Goal: Transaction & Acquisition: Purchase product/service

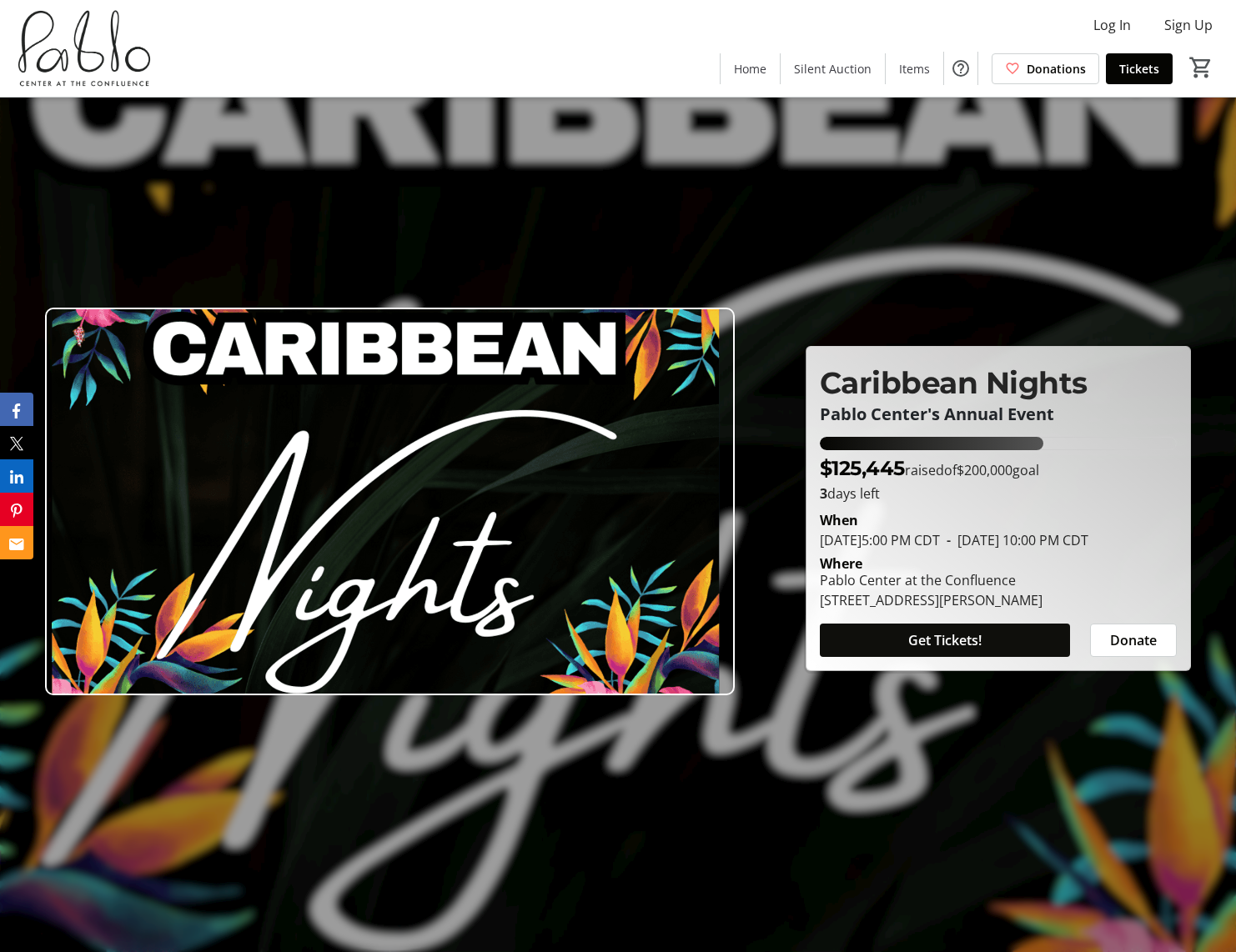
click at [953, 650] on span "Get Tickets!" at bounding box center [945, 640] width 73 height 20
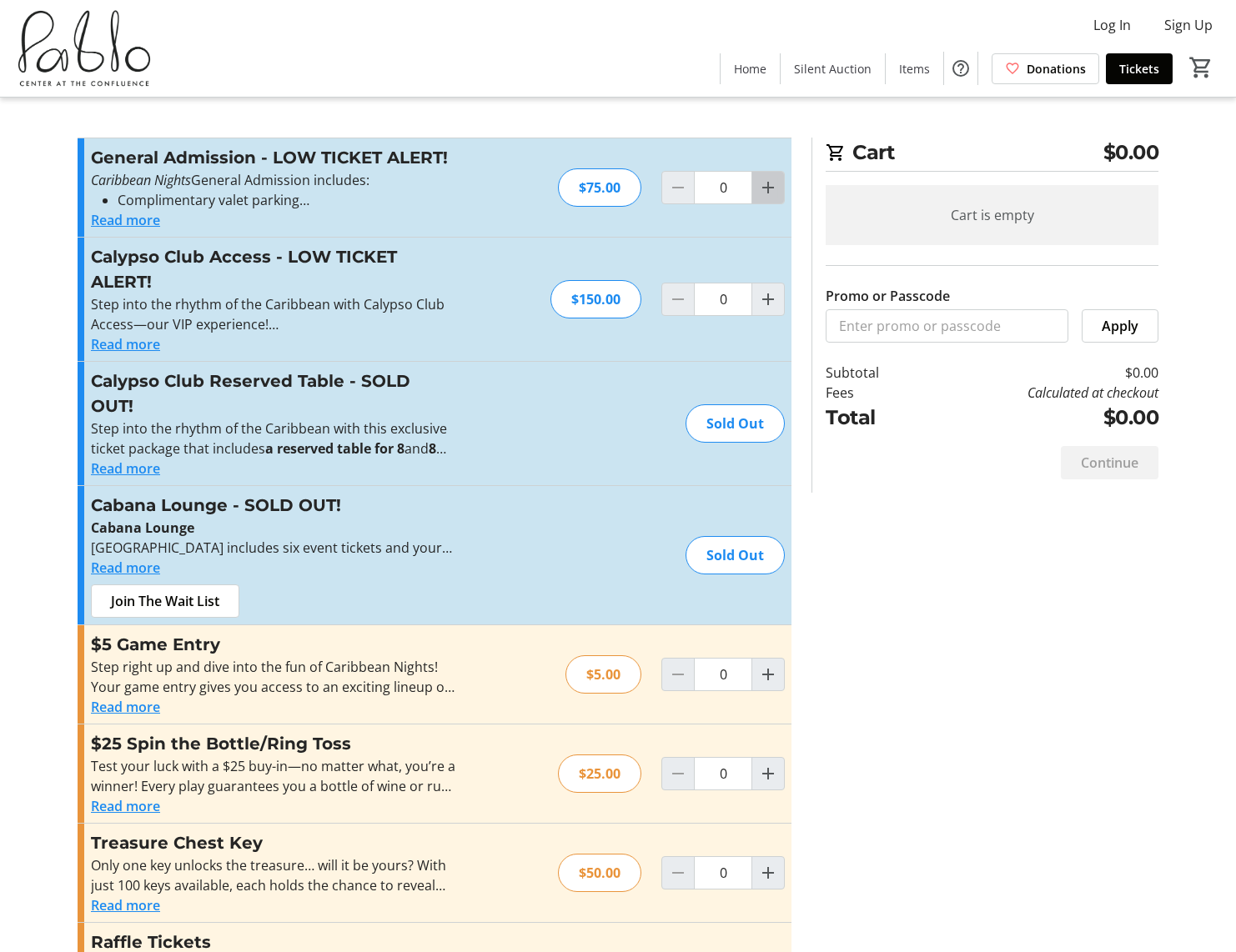
click at [774, 192] on mat-icon "Increment by one" at bounding box center [767, 187] width 20 height 20
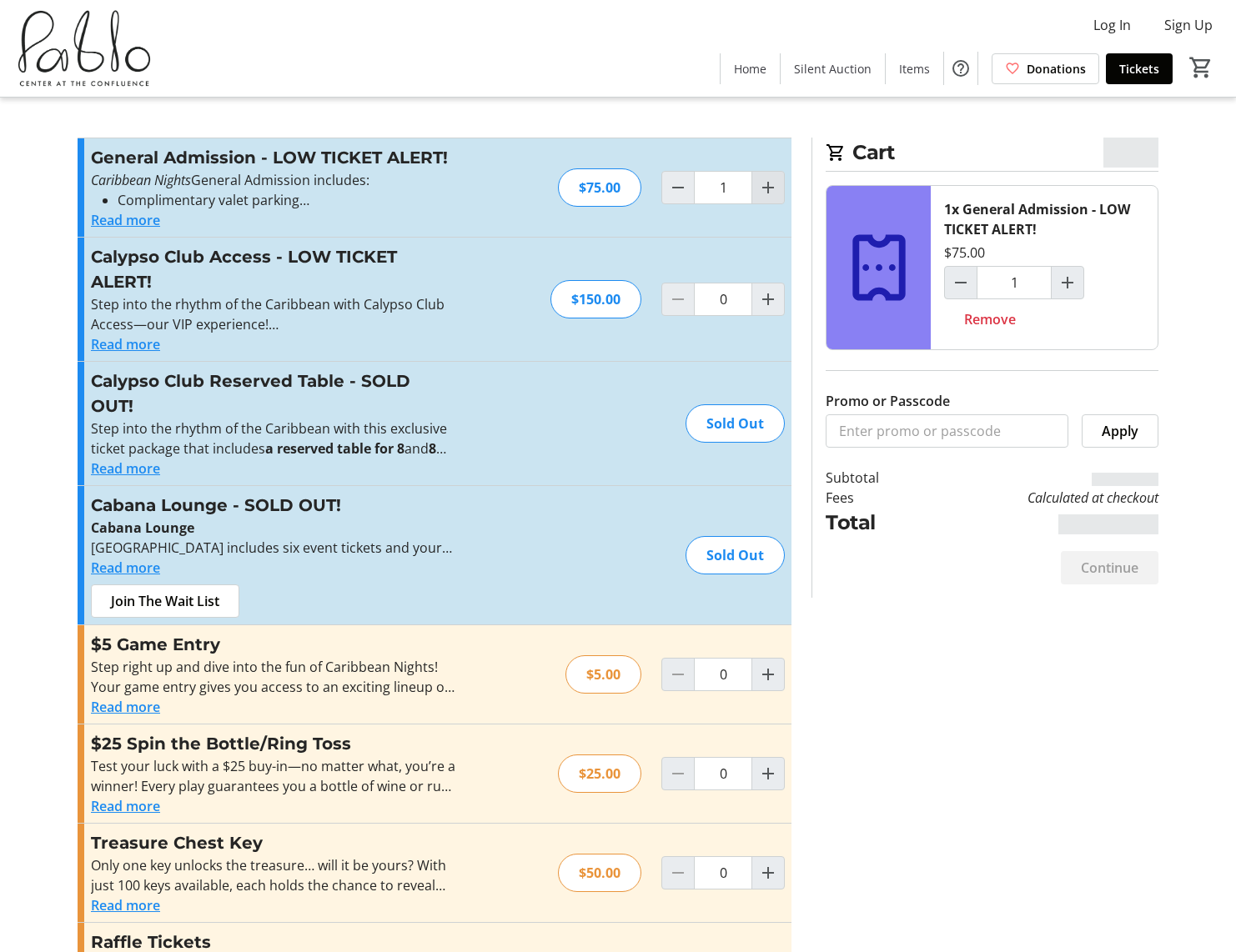
click at [774, 192] on mat-icon "Increment by one" at bounding box center [767, 187] width 20 height 20
type input "2"
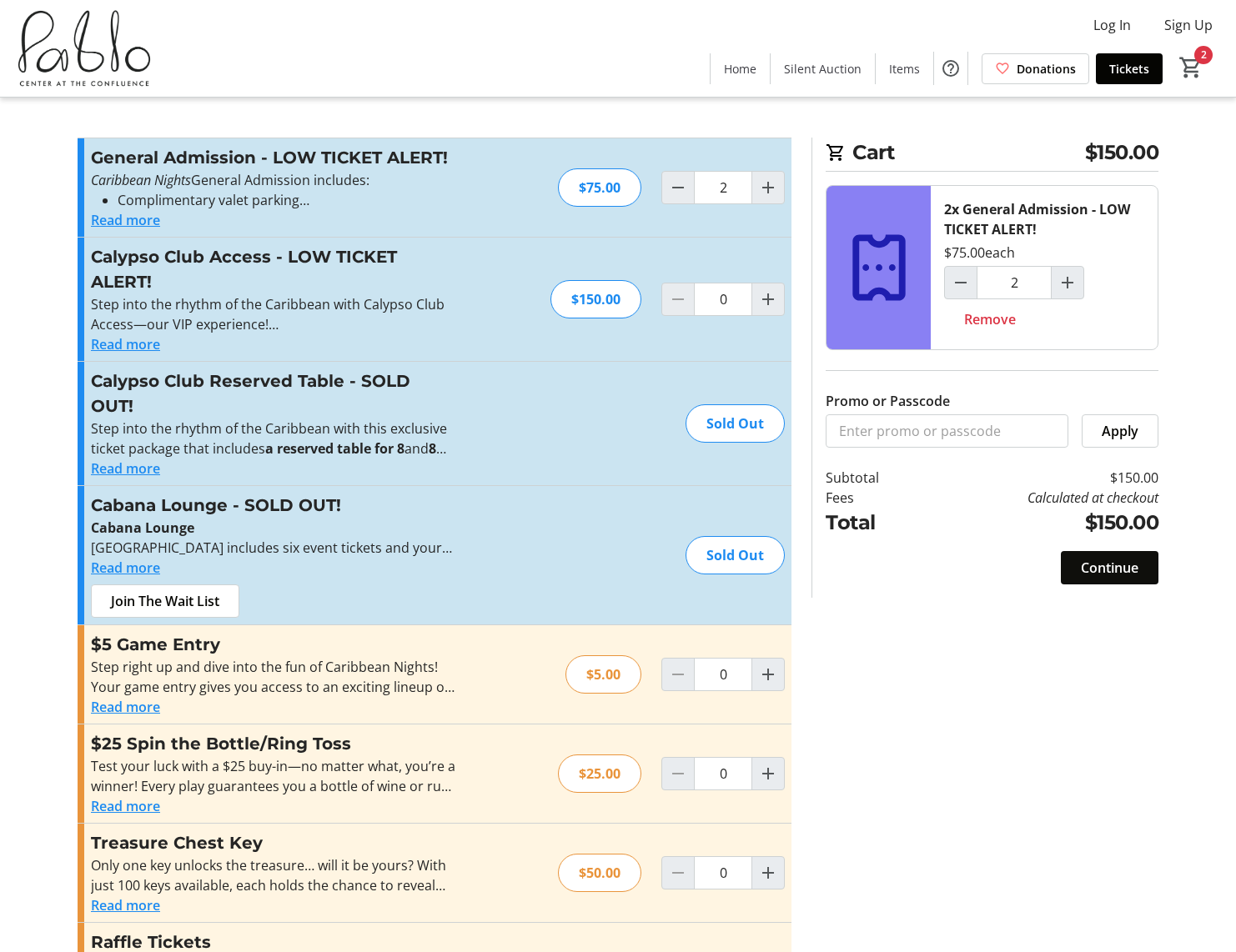
click at [1117, 572] on span "Continue" at bounding box center [1109, 567] width 58 height 20
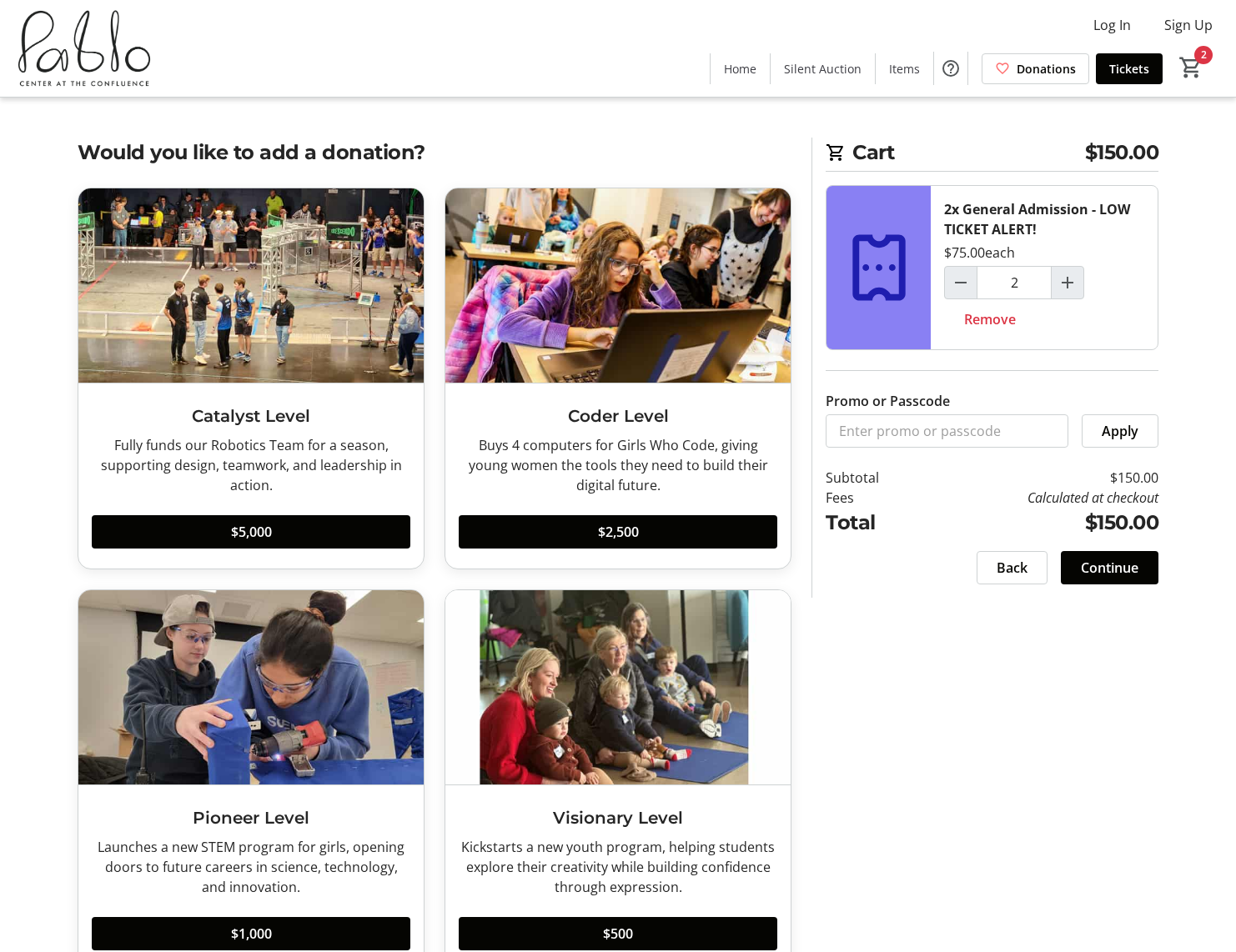
click at [1104, 571] on span "Continue" at bounding box center [1109, 567] width 58 height 20
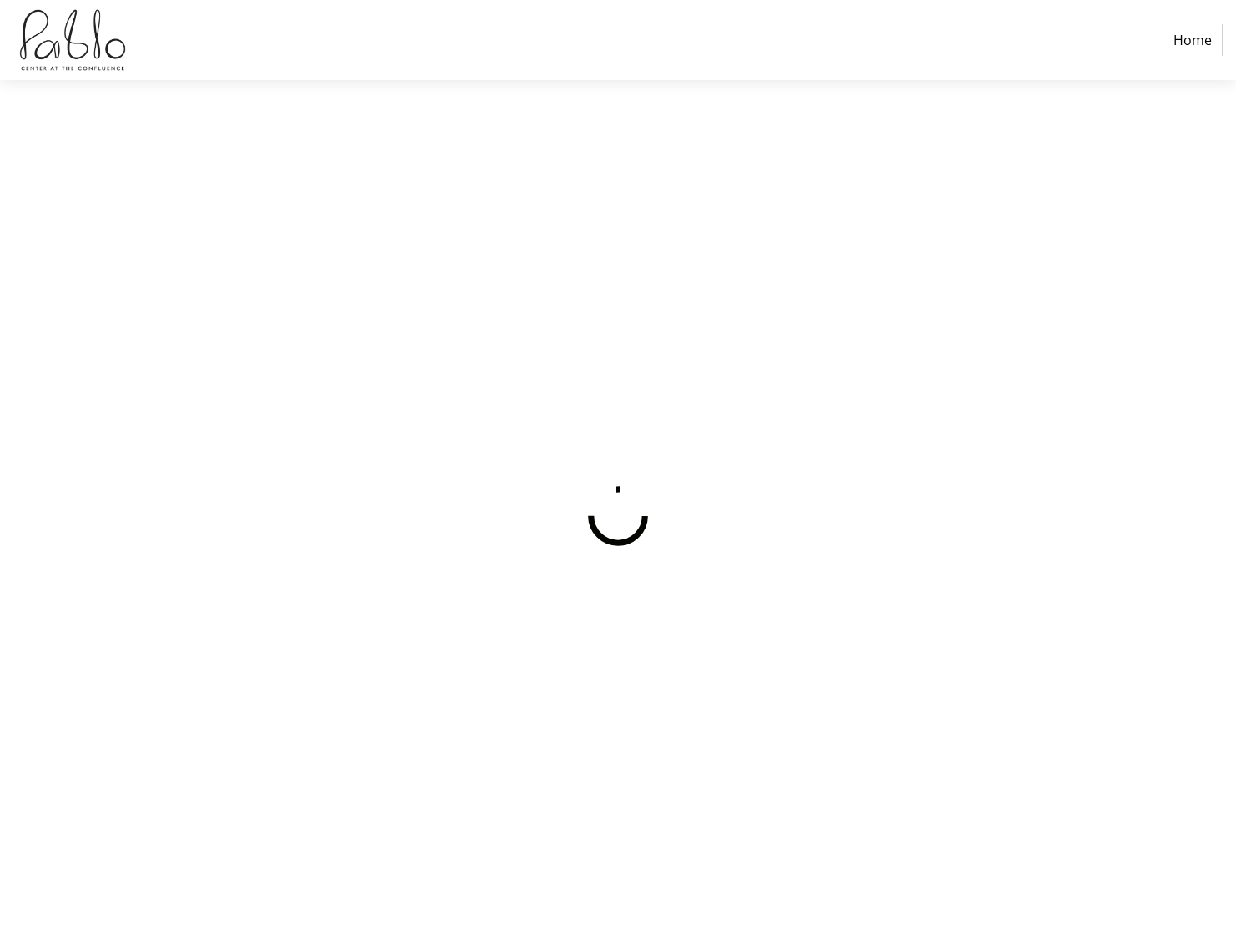
select select
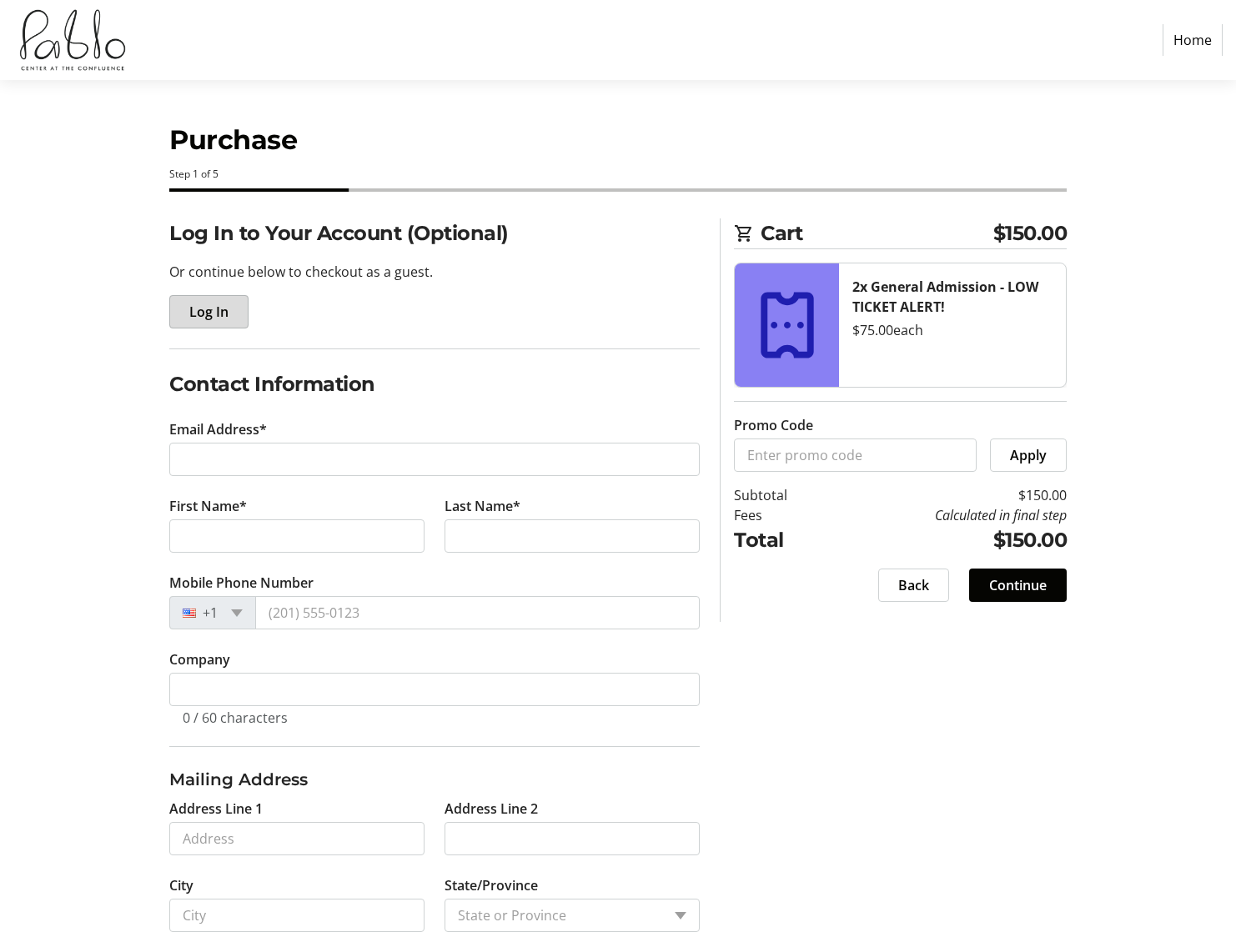
click at [212, 309] on span "Log In" at bounding box center [209, 311] width 39 height 20
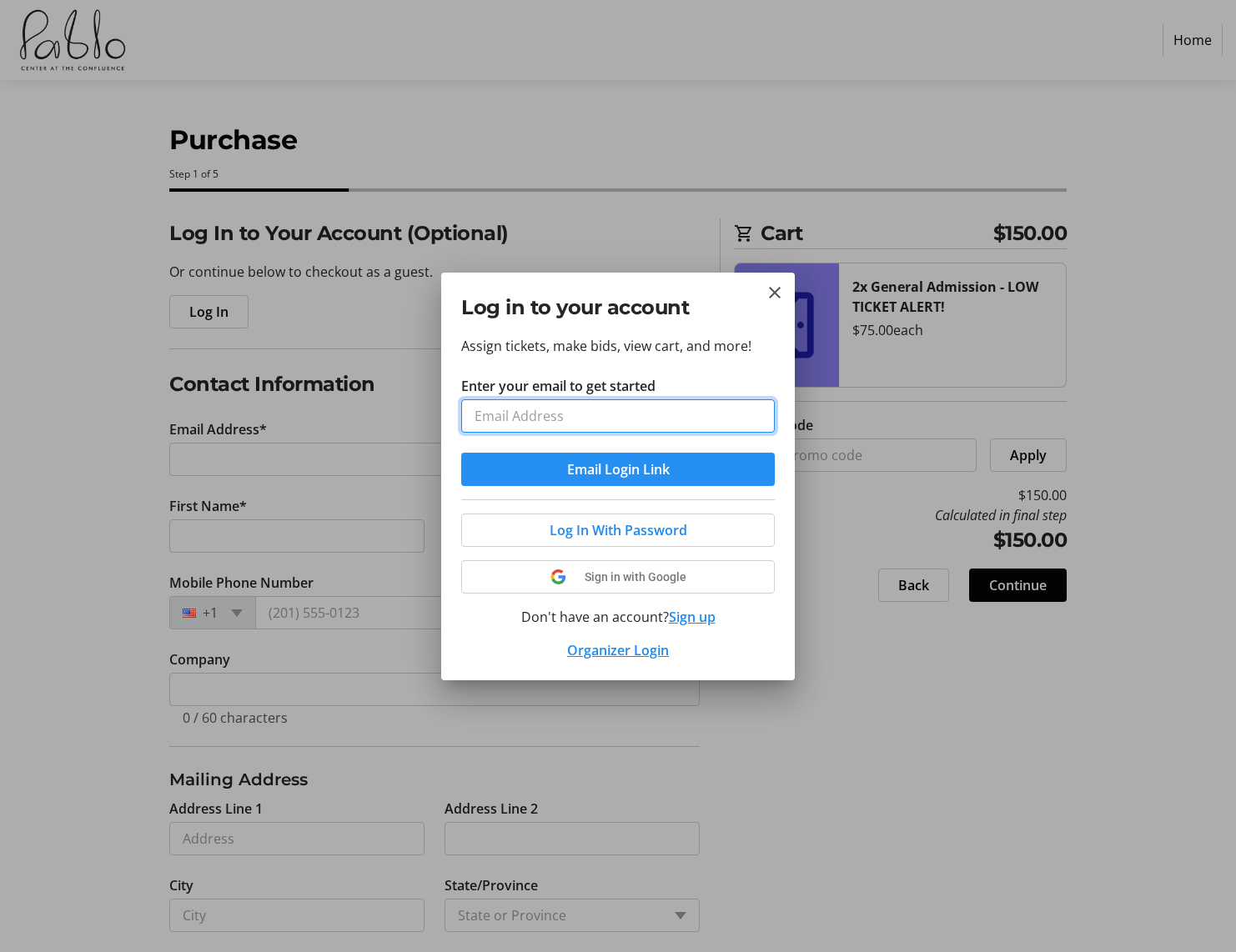
type input "[EMAIL_ADDRESS][DOMAIN_NAME]"
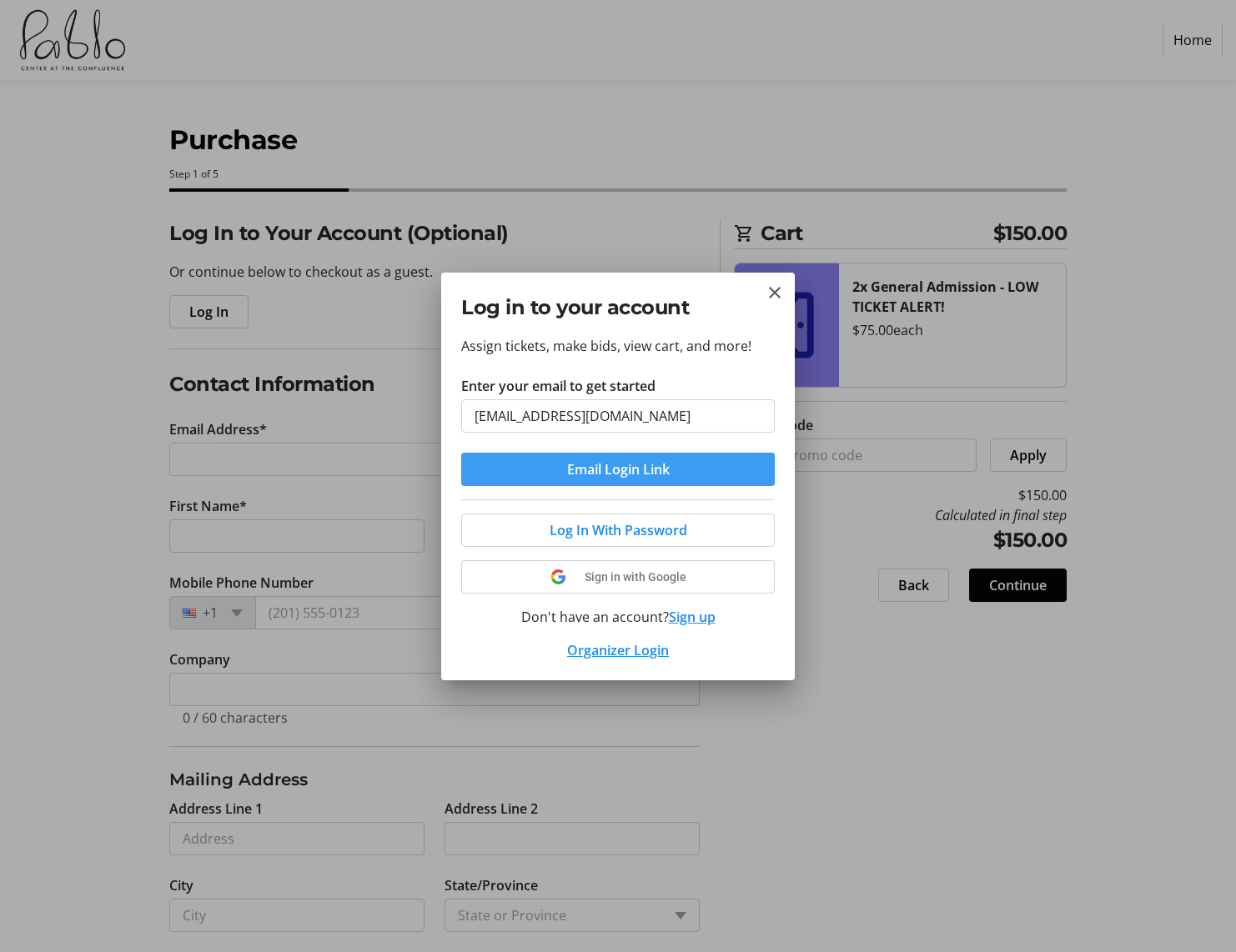
click at [663, 474] on span "Email Login Link" at bounding box center [618, 469] width 102 height 20
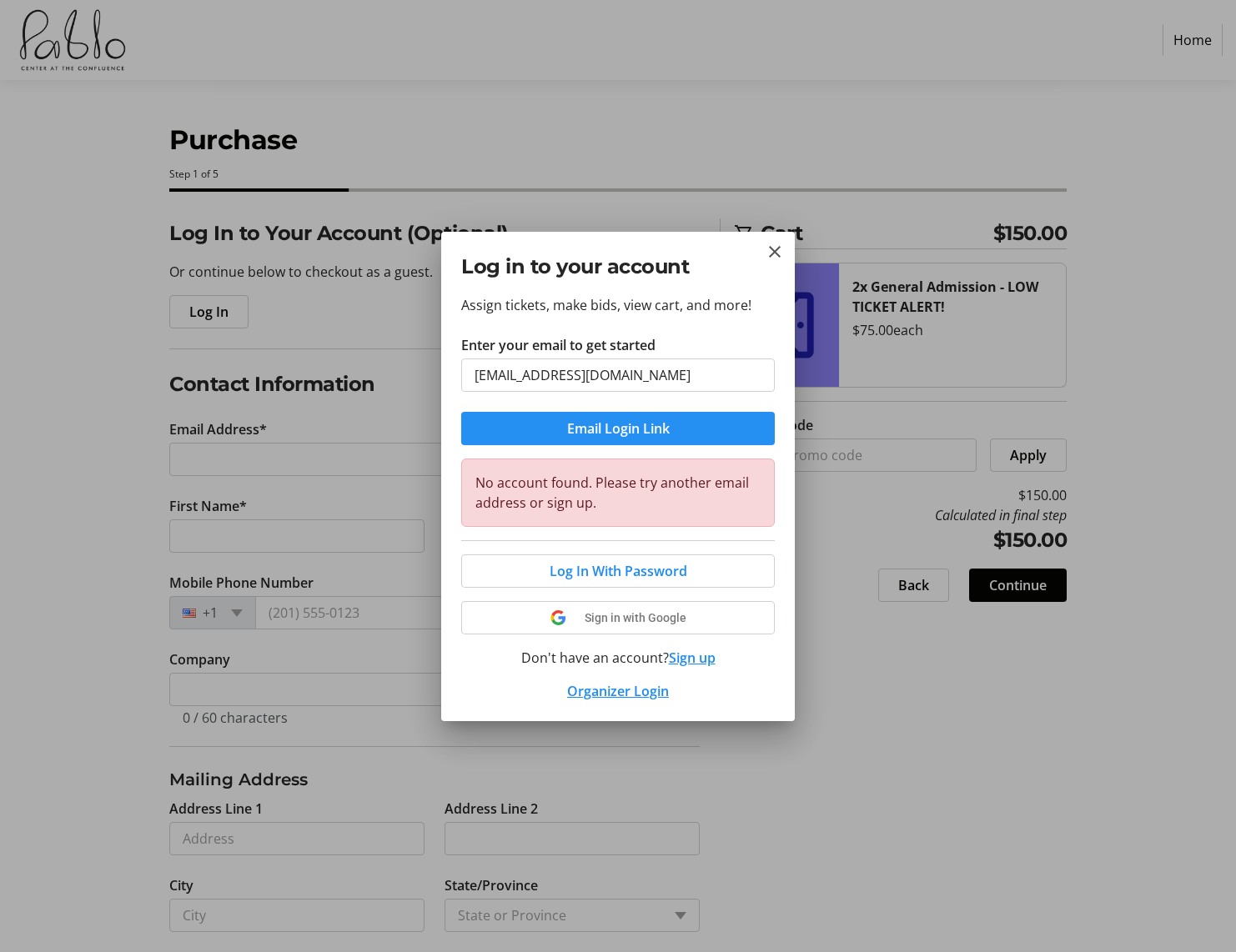
scroll to position [1, 1]
click at [771, 251] on mat-icon "Close" at bounding box center [774, 252] width 20 height 20
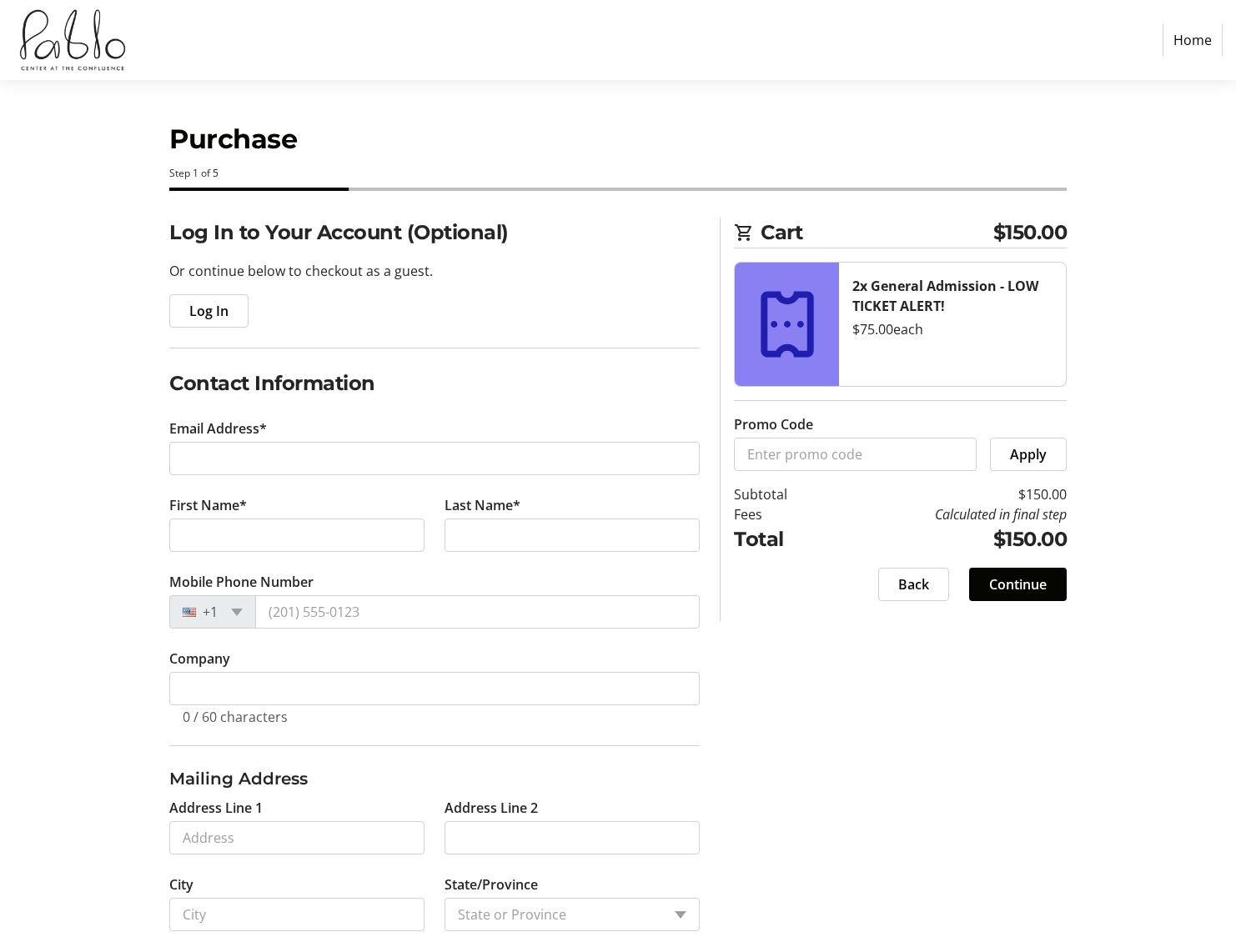
scroll to position [0, 0]
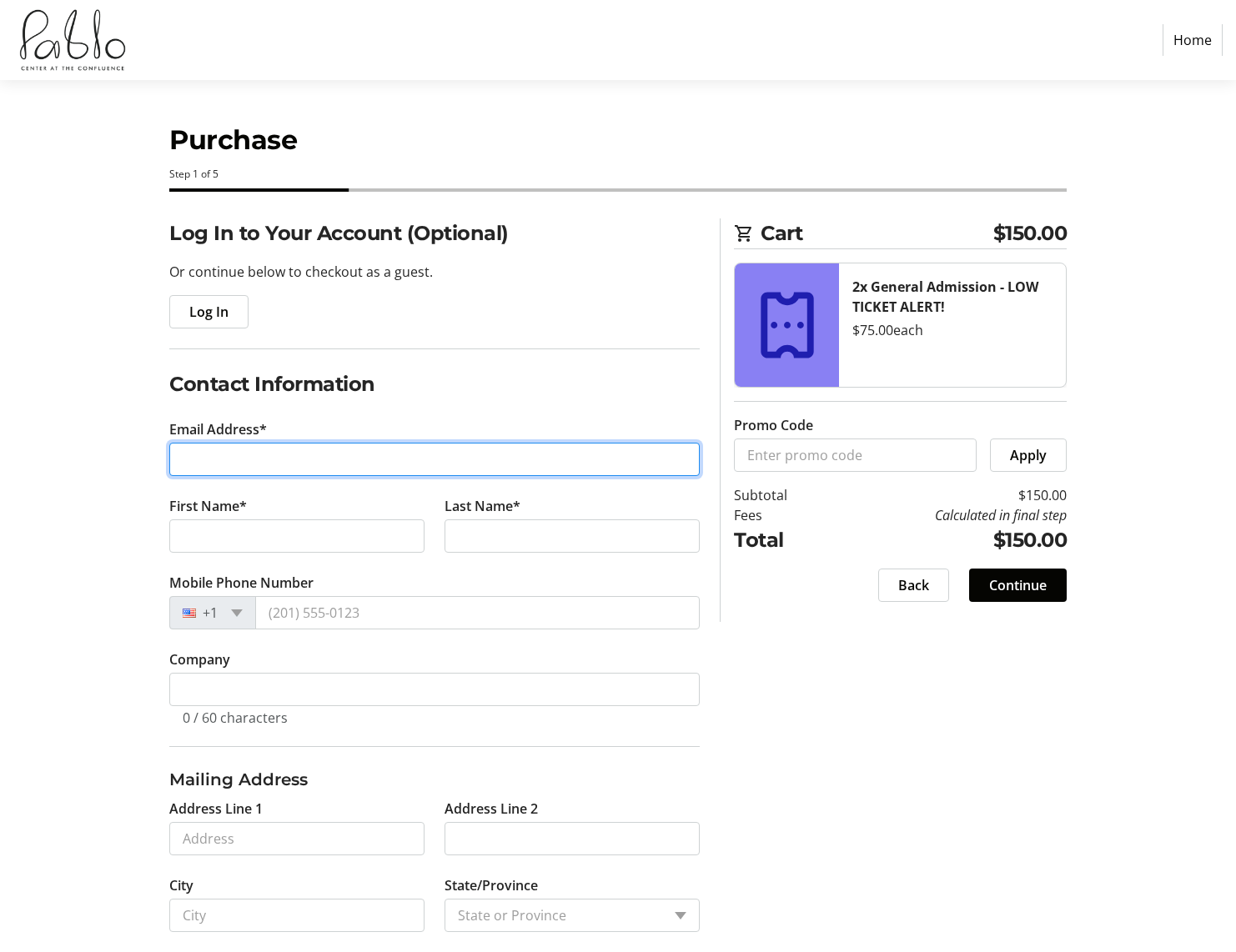
type input "[EMAIL_ADDRESS][DOMAIN_NAME]"
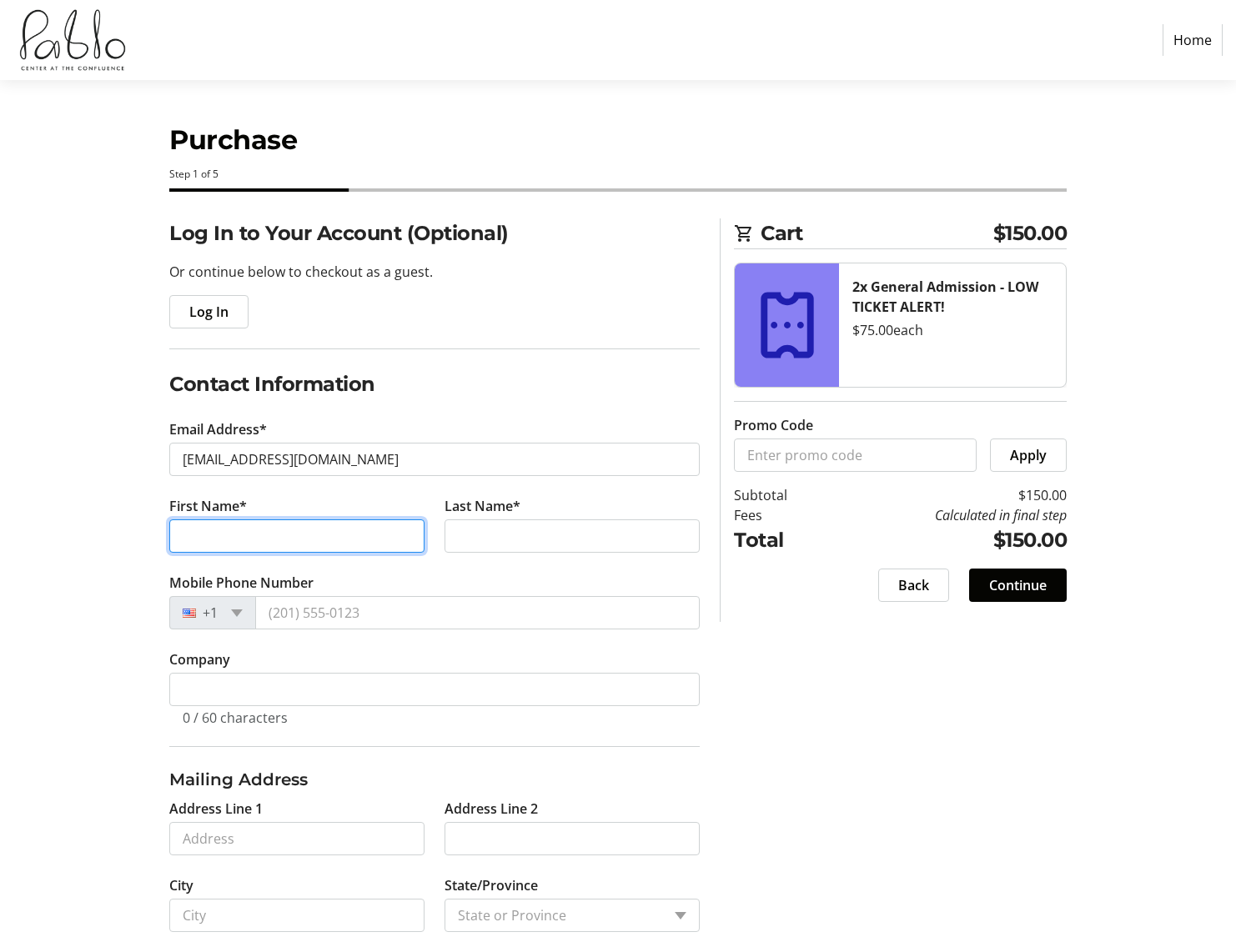
drag, startPoint x: 287, startPoint y: 532, endPoint x: 299, endPoint y: 536, distance: 12.6
click at [394, 539] on input "First Name*" at bounding box center [297, 536] width 255 height 33
type input "[PERSON_NAME]"
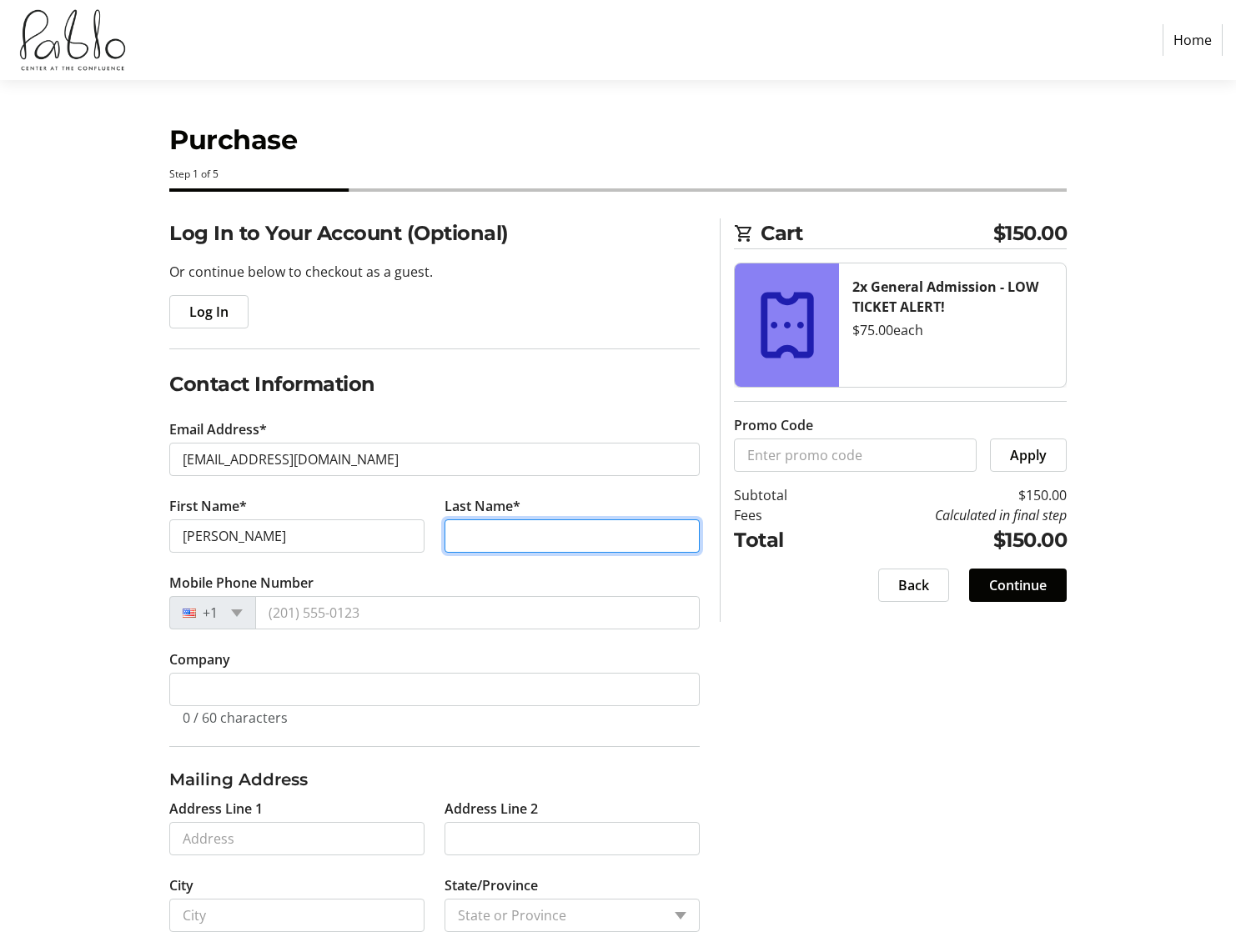
type input "[PERSON_NAME]"
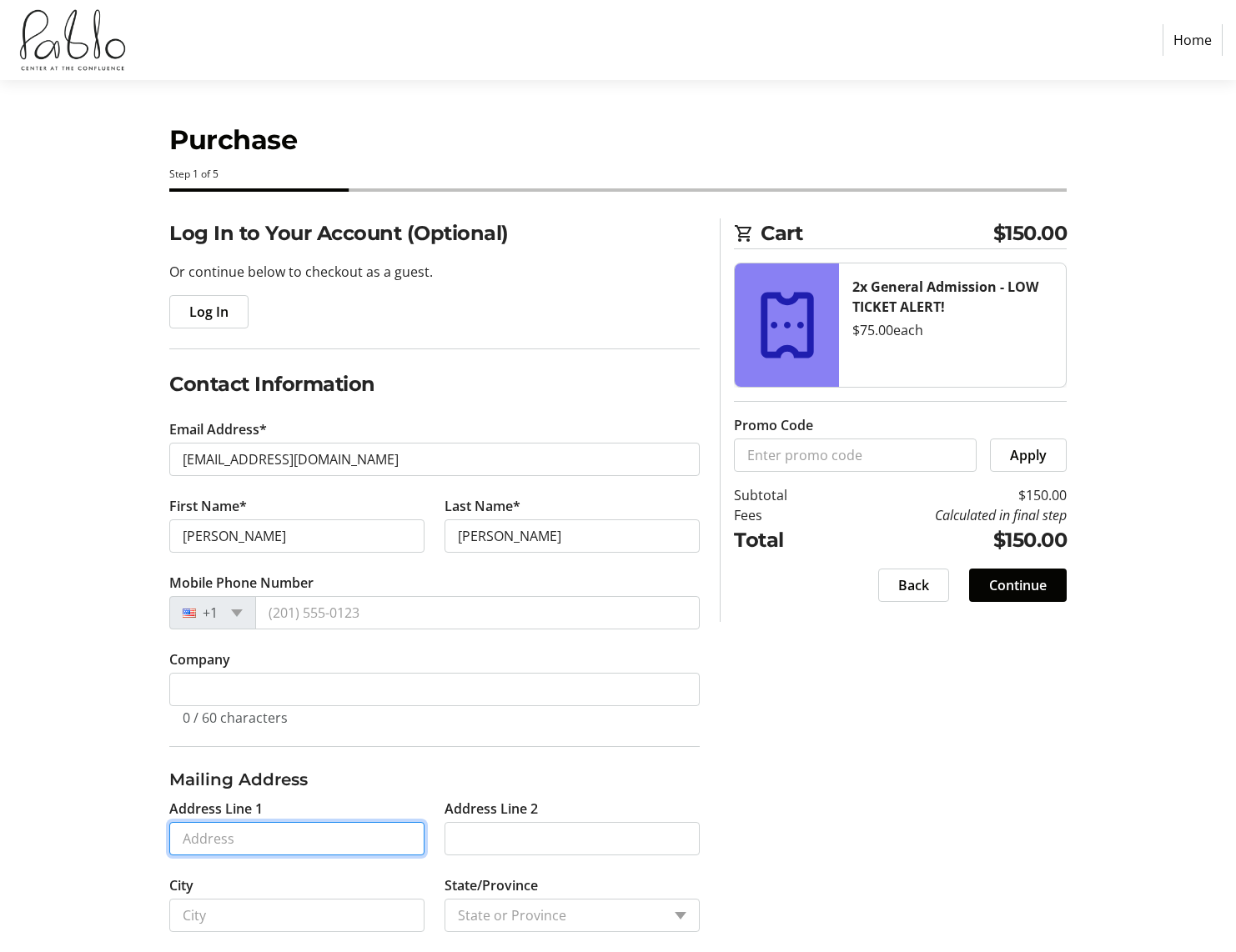
type input "[STREET_ADDRESS][PERSON_NAME]"
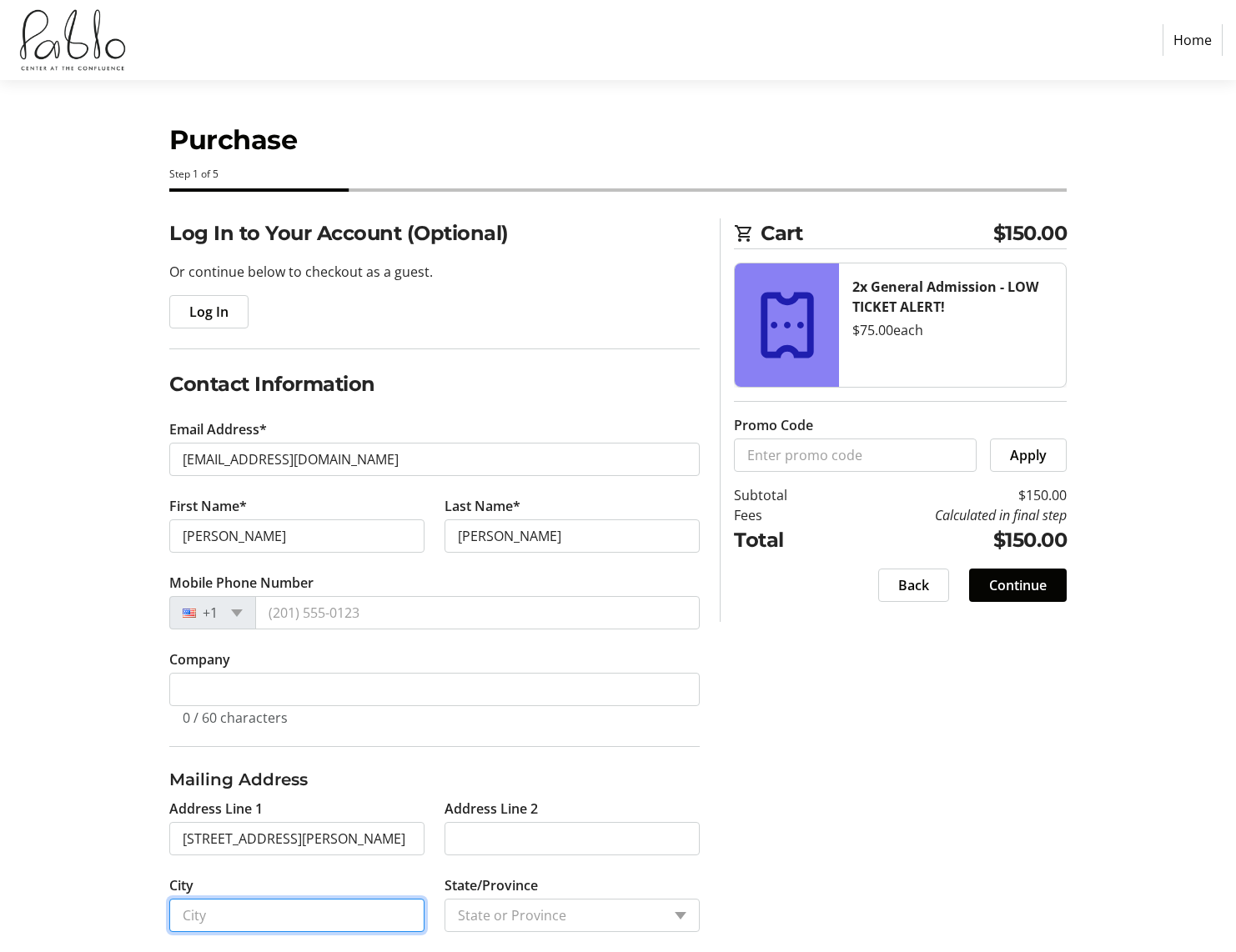
type input "Eau Claire"
type input "54701"
select select "1: null"
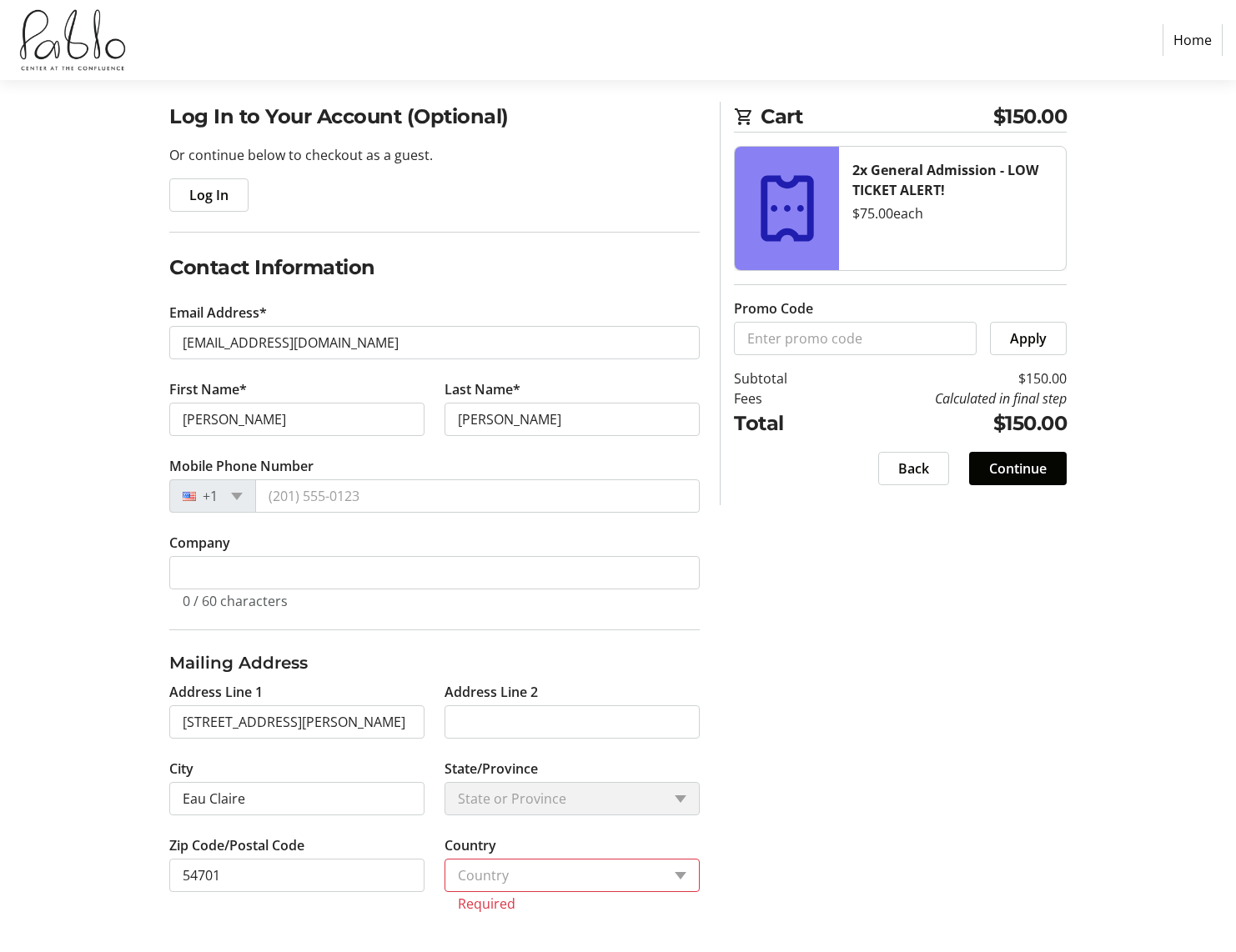
scroll to position [117, 0]
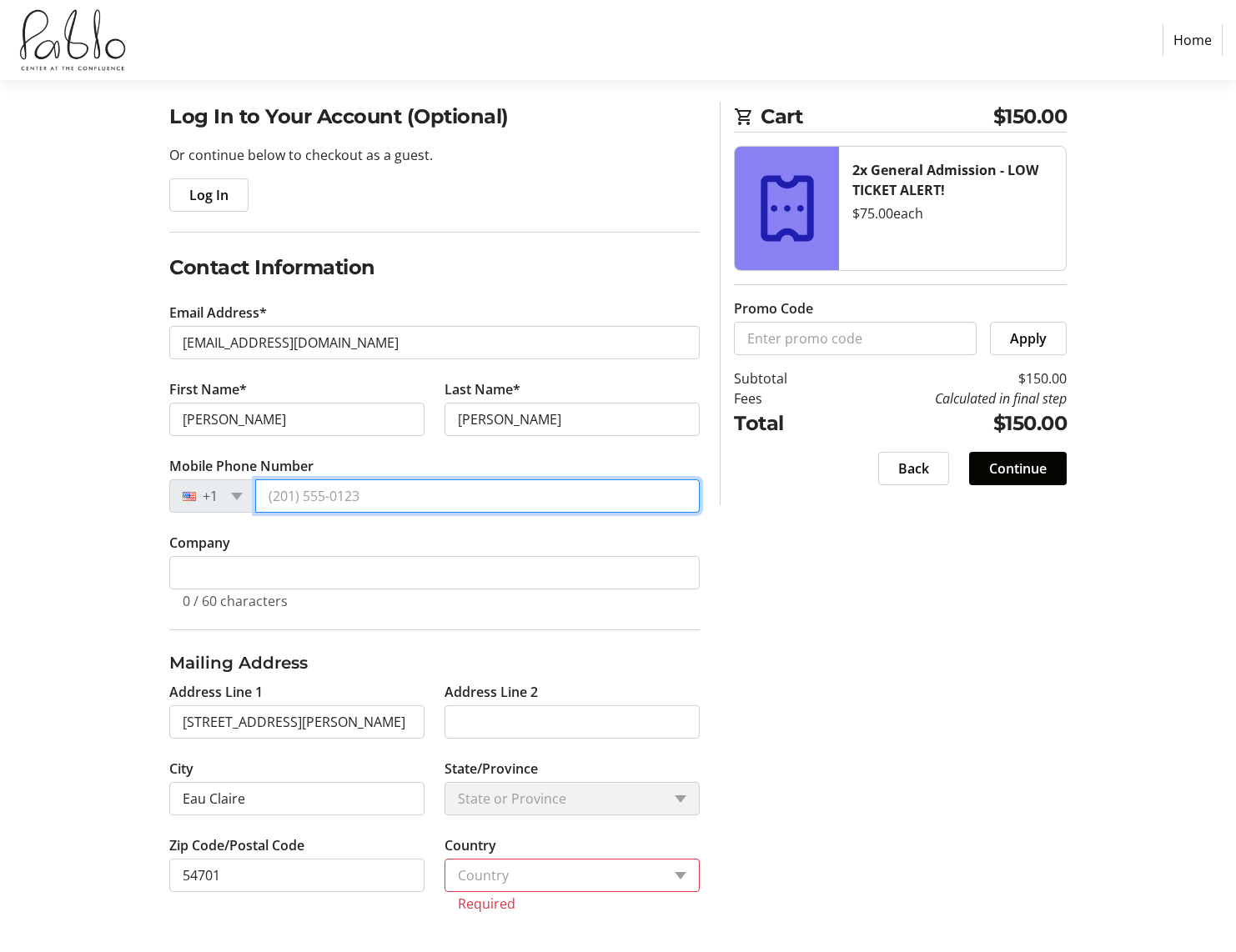
click at [670, 491] on input "Mobile Phone Number" at bounding box center [477, 497] width 444 height 33
type input "[PHONE_NUMBER]"
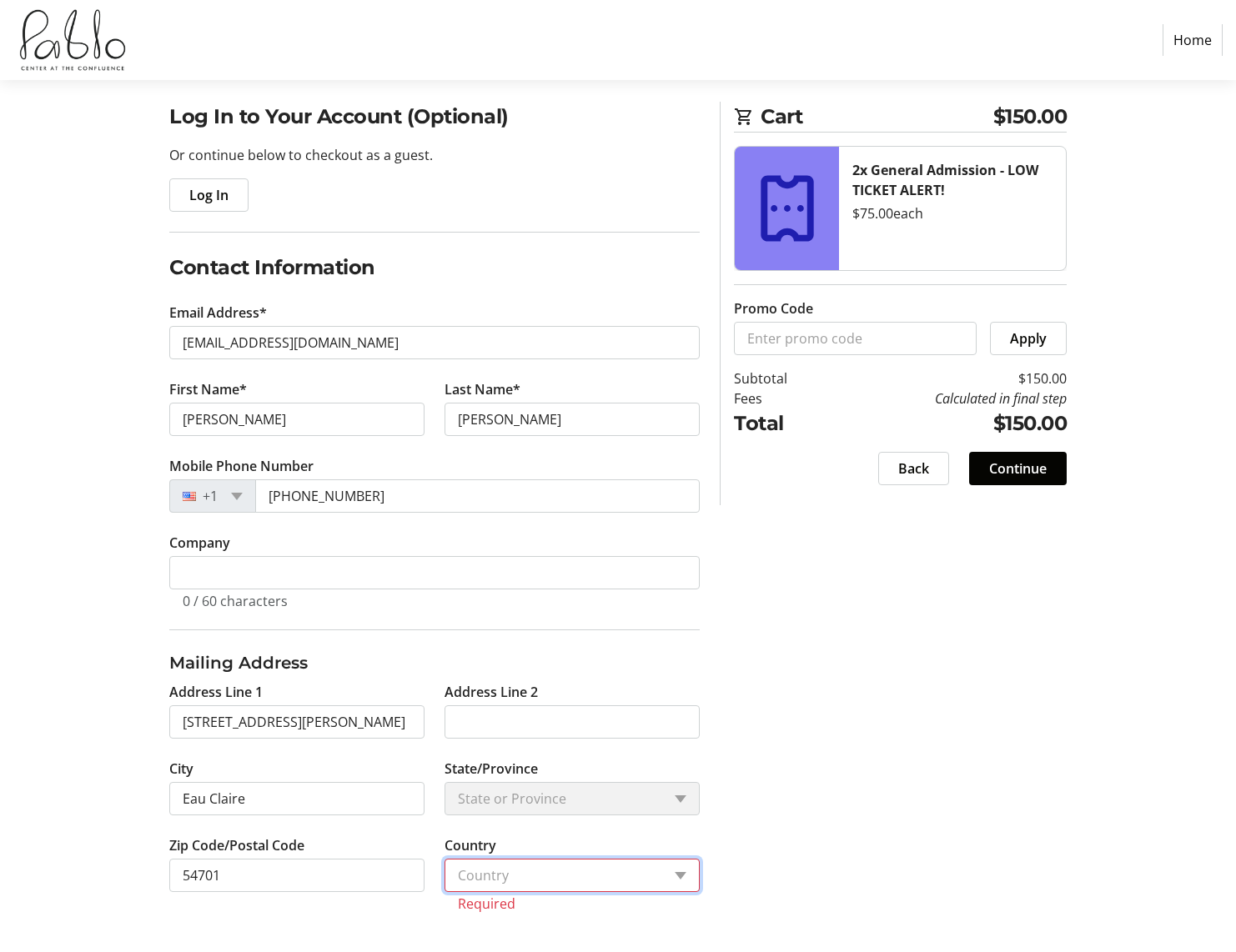
select select "US"
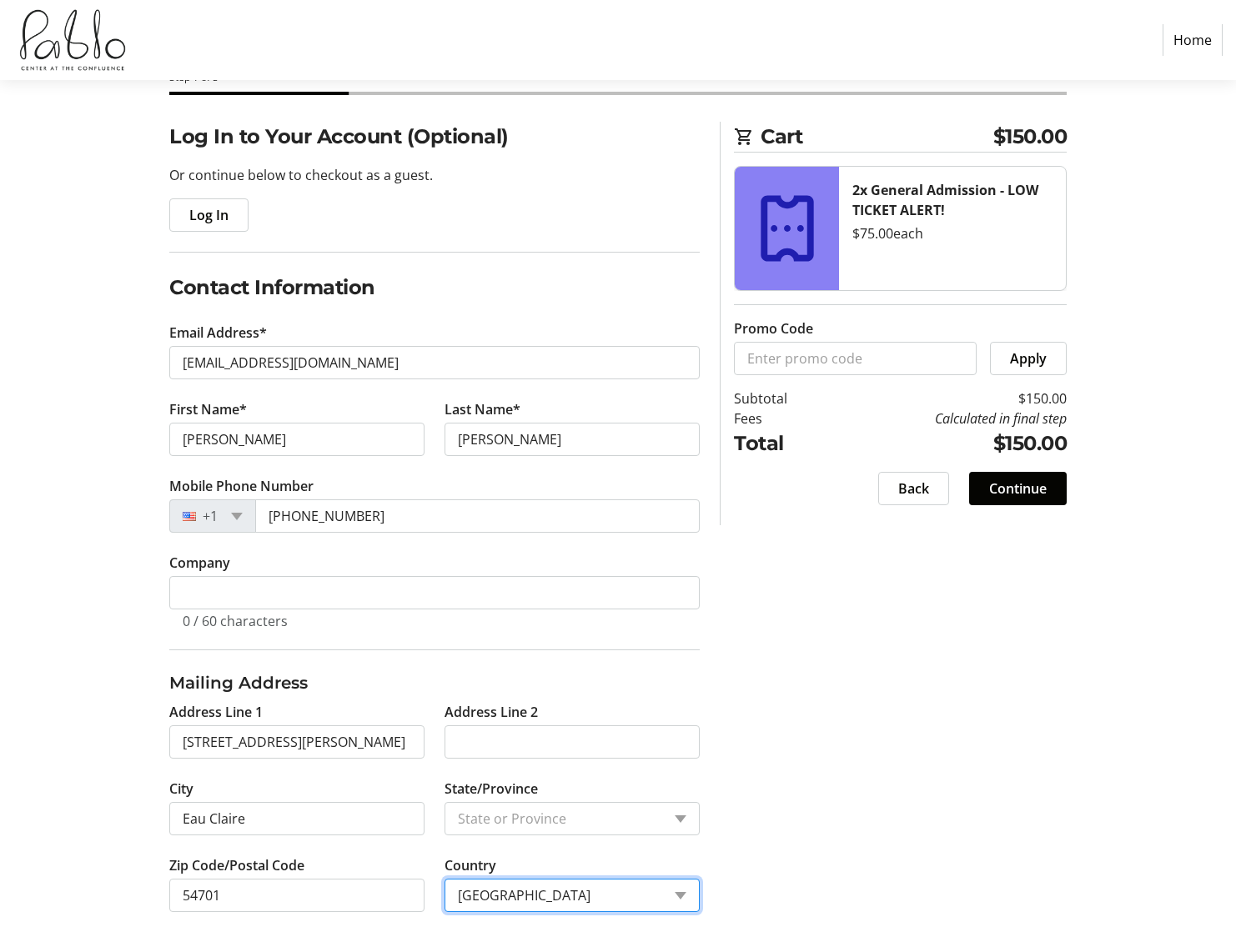
scroll to position [97, 0]
click at [762, 685] on div "Log In to Your Account (Optional) Or continue below to checkout as a guest. Log…" at bounding box center [617, 537] width 1101 height 830
click at [1012, 481] on span "Continue" at bounding box center [1017, 489] width 58 height 20
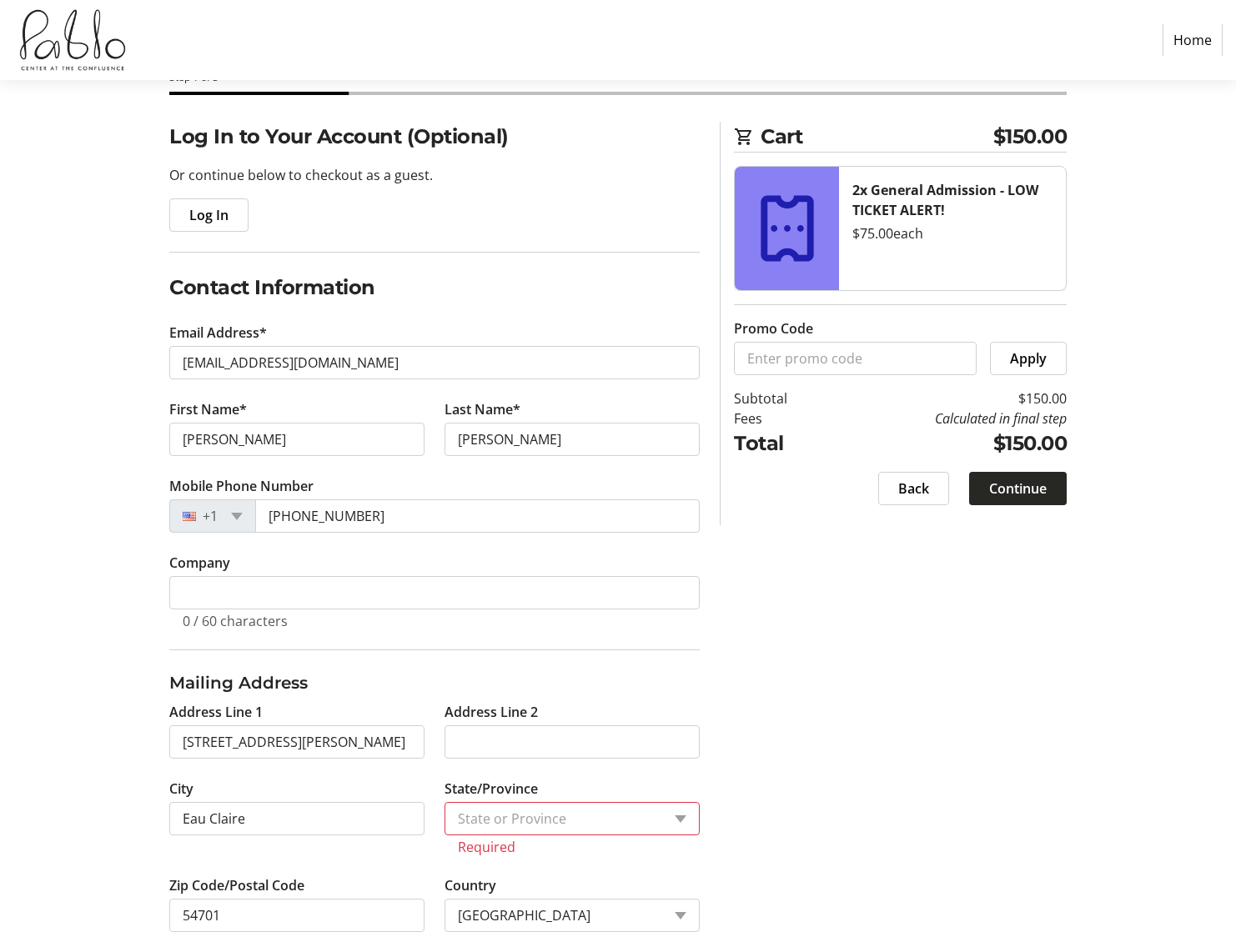
scroll to position [117, 0]
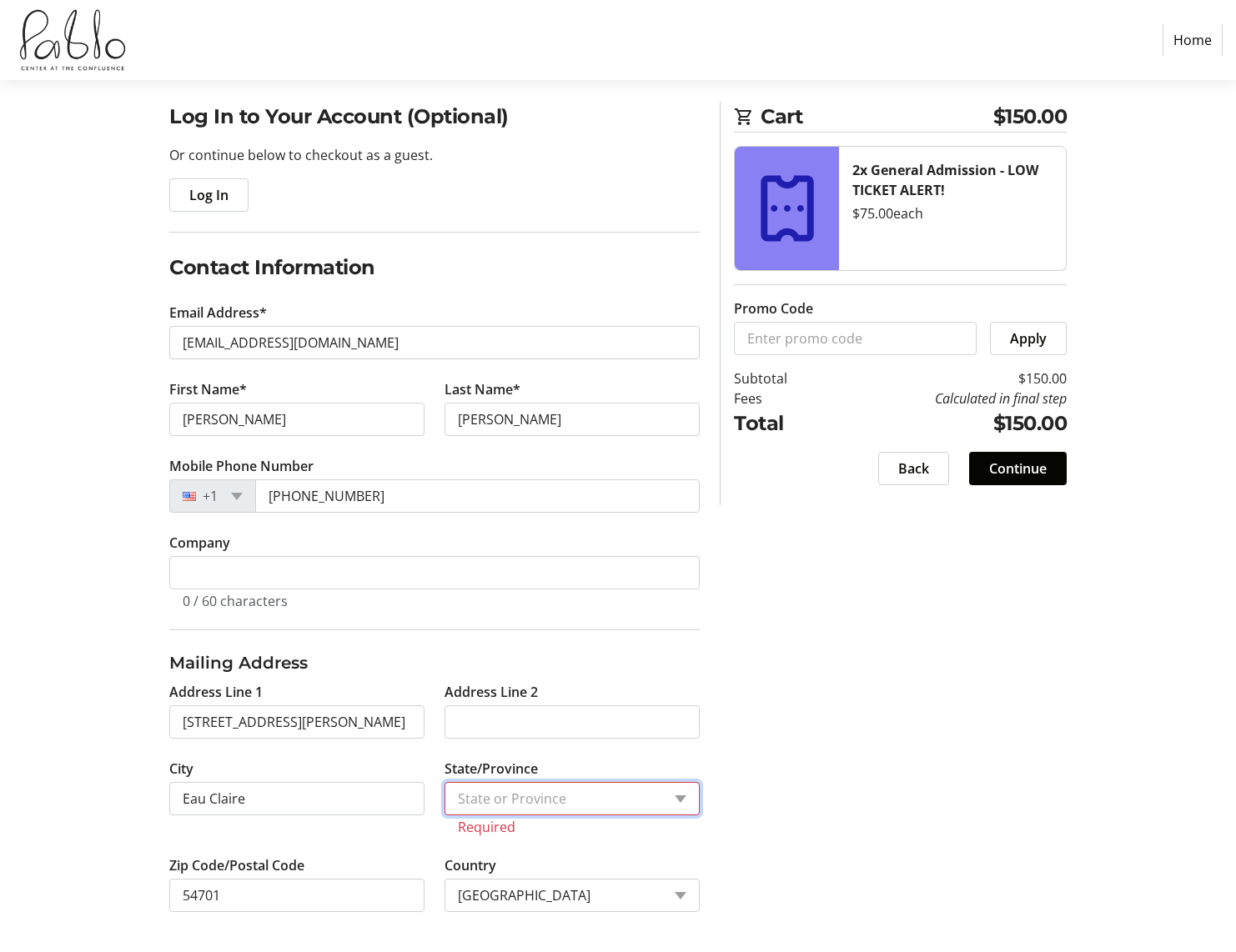
select select "WI"
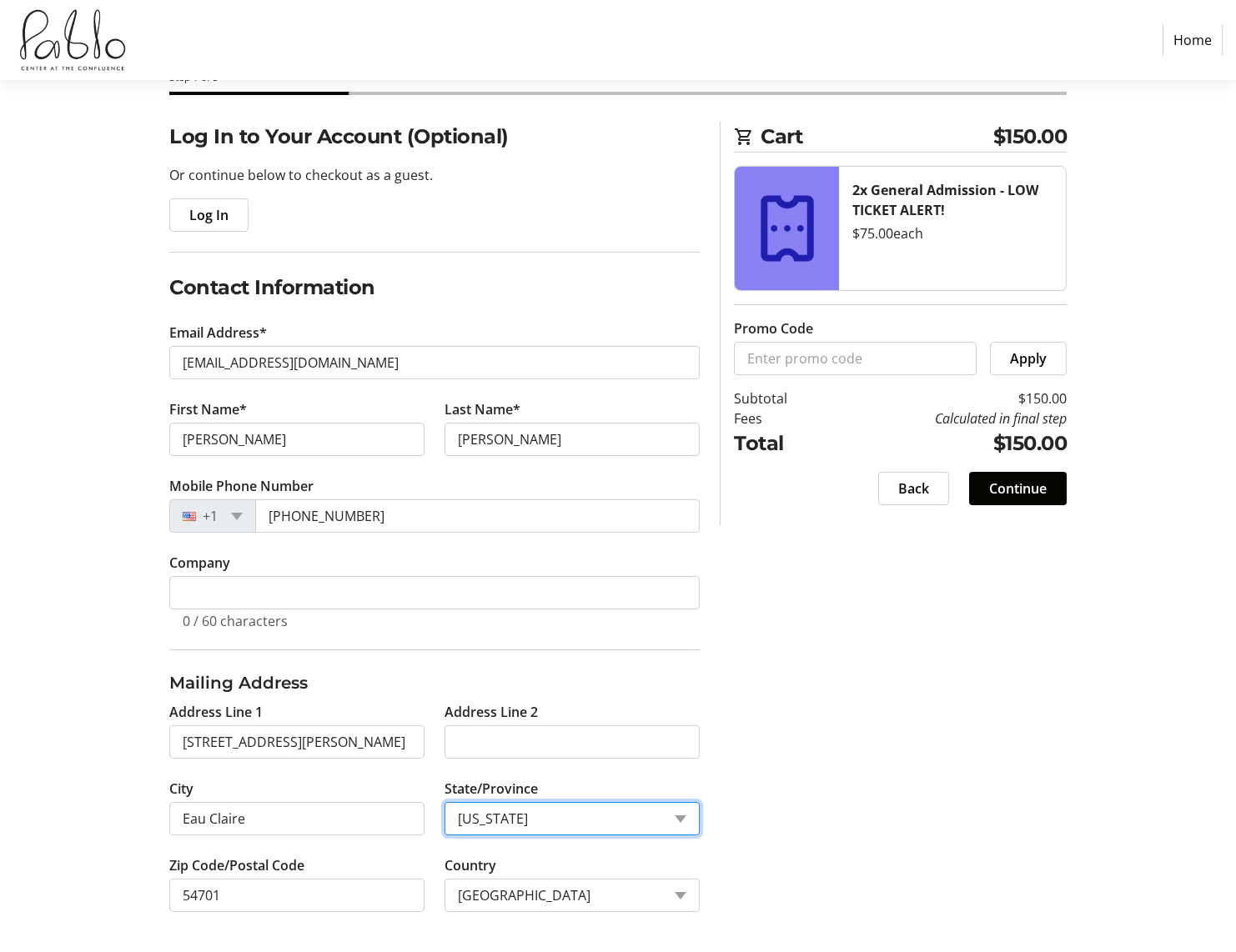
scroll to position [97, 0]
click at [1041, 480] on span "Continue" at bounding box center [1017, 489] width 58 height 20
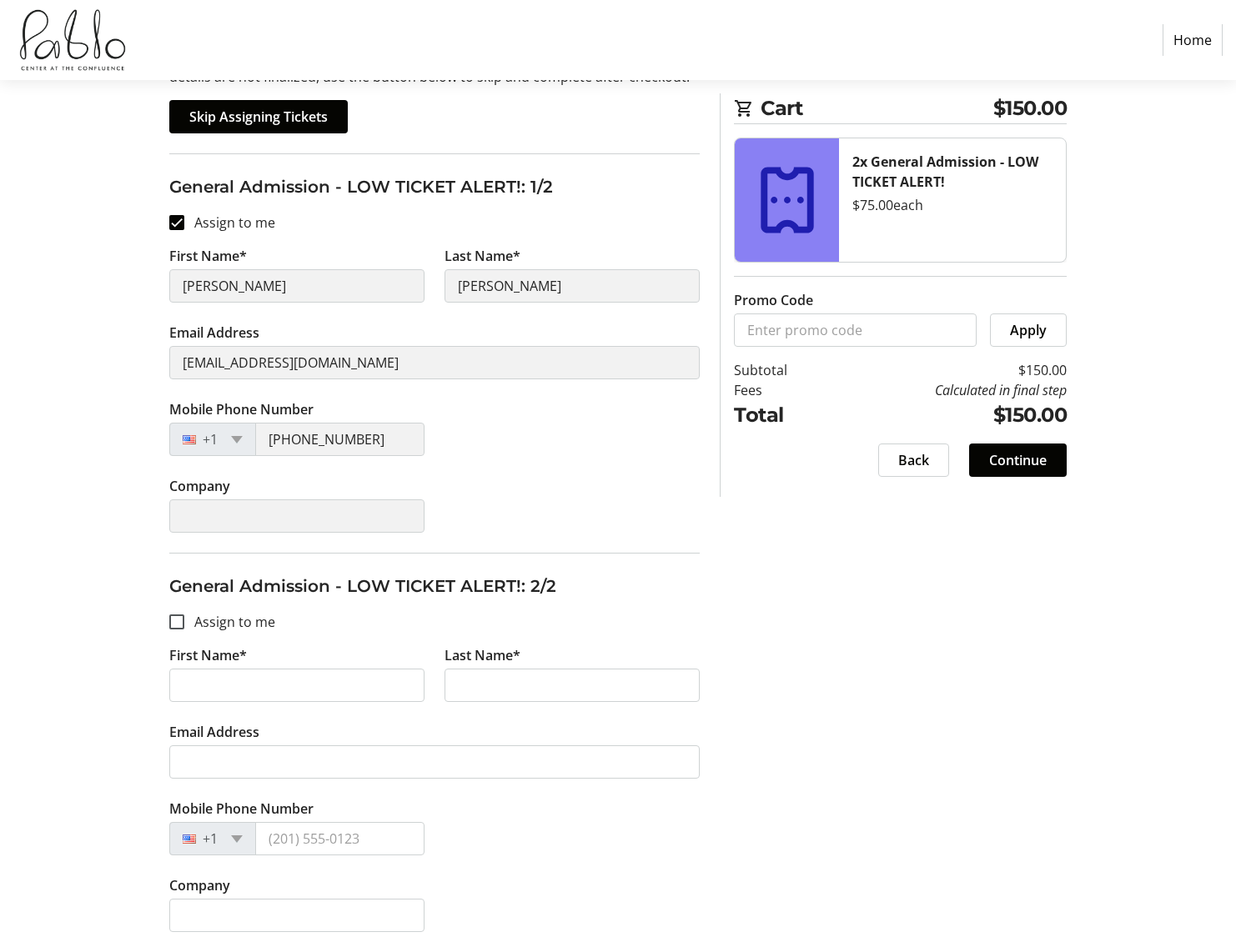
scroll to position [215, 0]
type input "Daisy"
type input "Hinding"
click at [238, 618] on label "Assign to me" at bounding box center [230, 622] width 91 height 20
click at [184, 618] on input "Assign to me" at bounding box center [177, 622] width 15 height 15
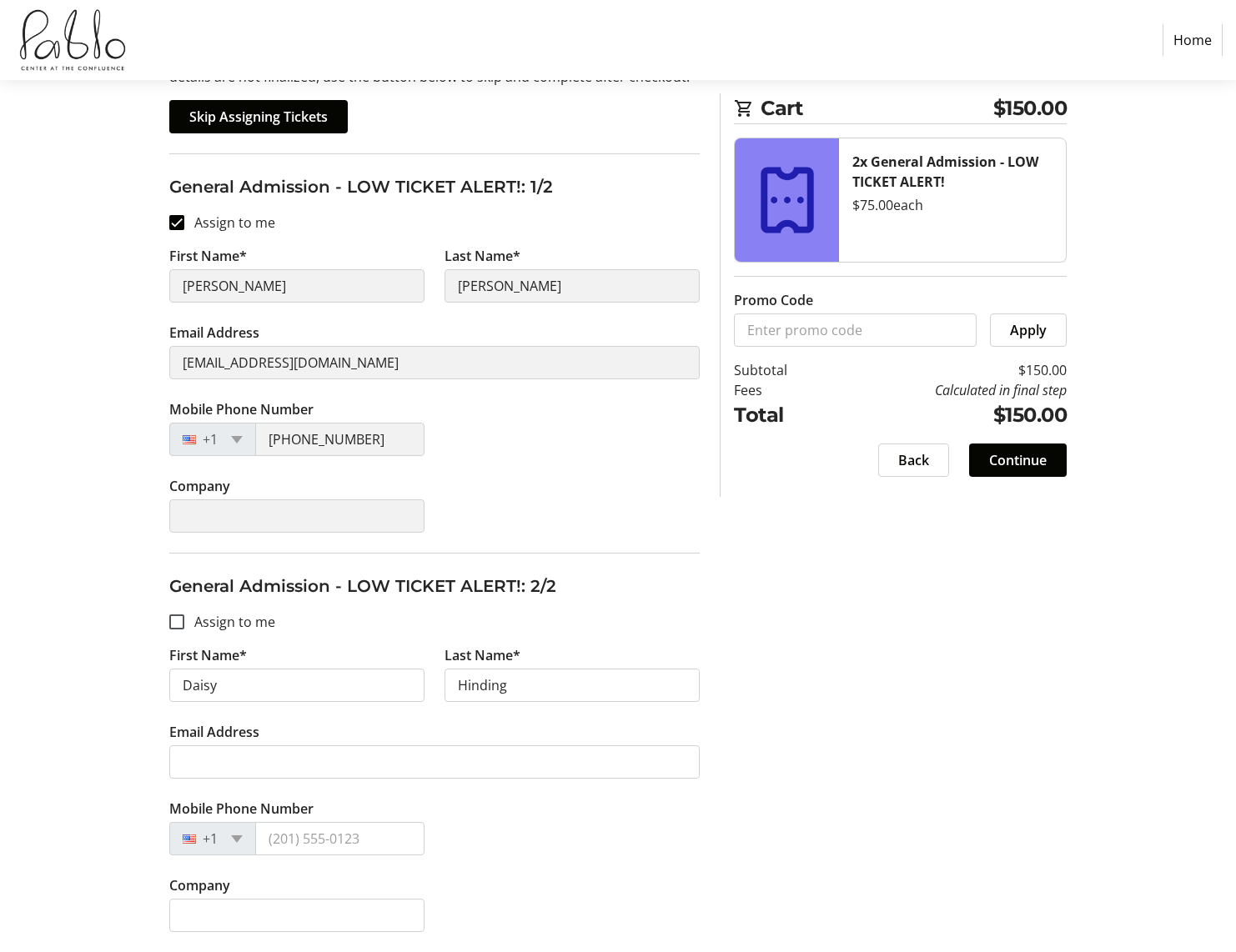
checkbox input "true"
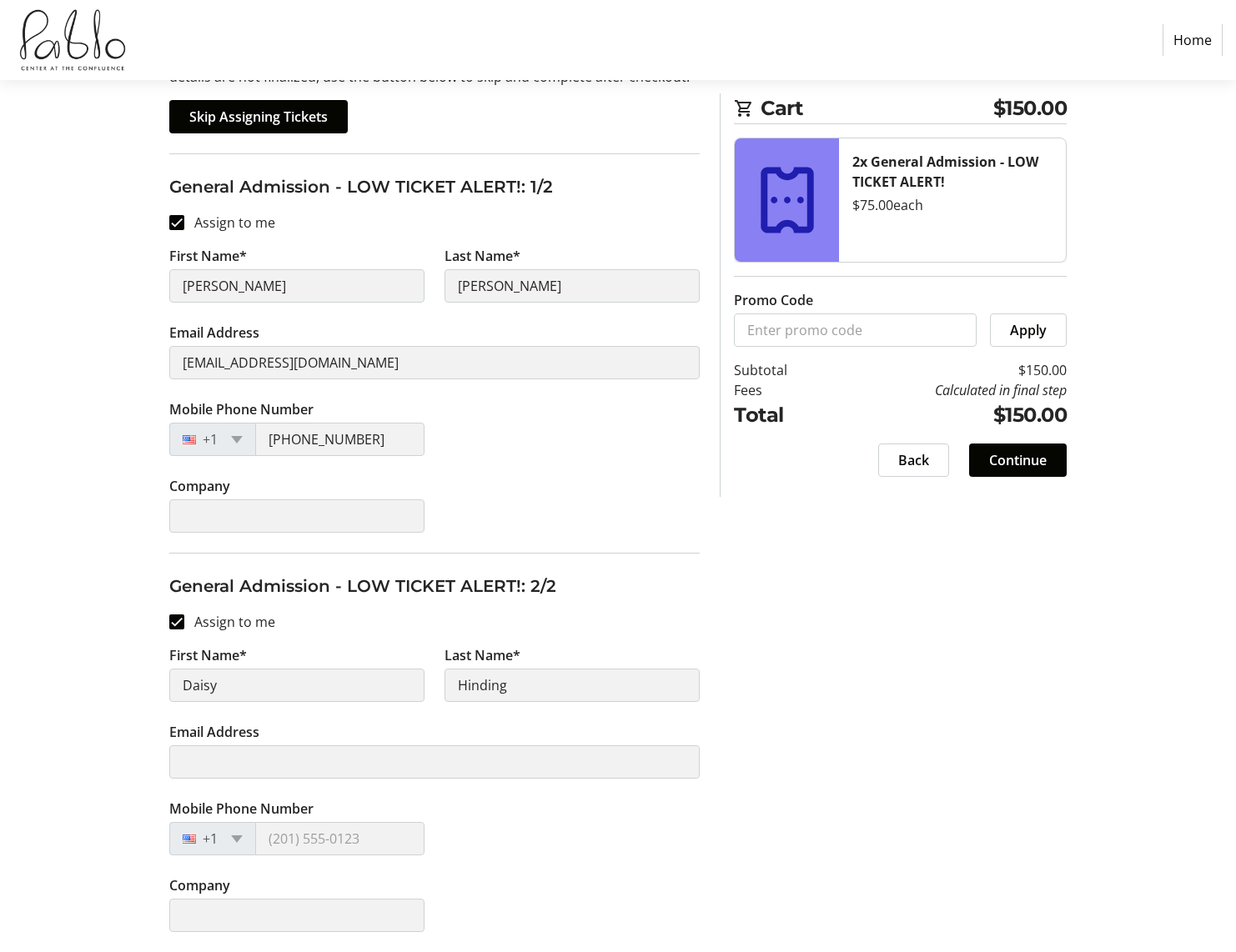
drag, startPoint x: 548, startPoint y: 713, endPoint x: 533, endPoint y: 692, distance: 25.8
click at [545, 711] on tr-form-field "Last Name* [PERSON_NAME]" at bounding box center [572, 684] width 275 height 77
type input "[PERSON_NAME]"
type input "[EMAIL_ADDRESS][DOMAIN_NAME]"
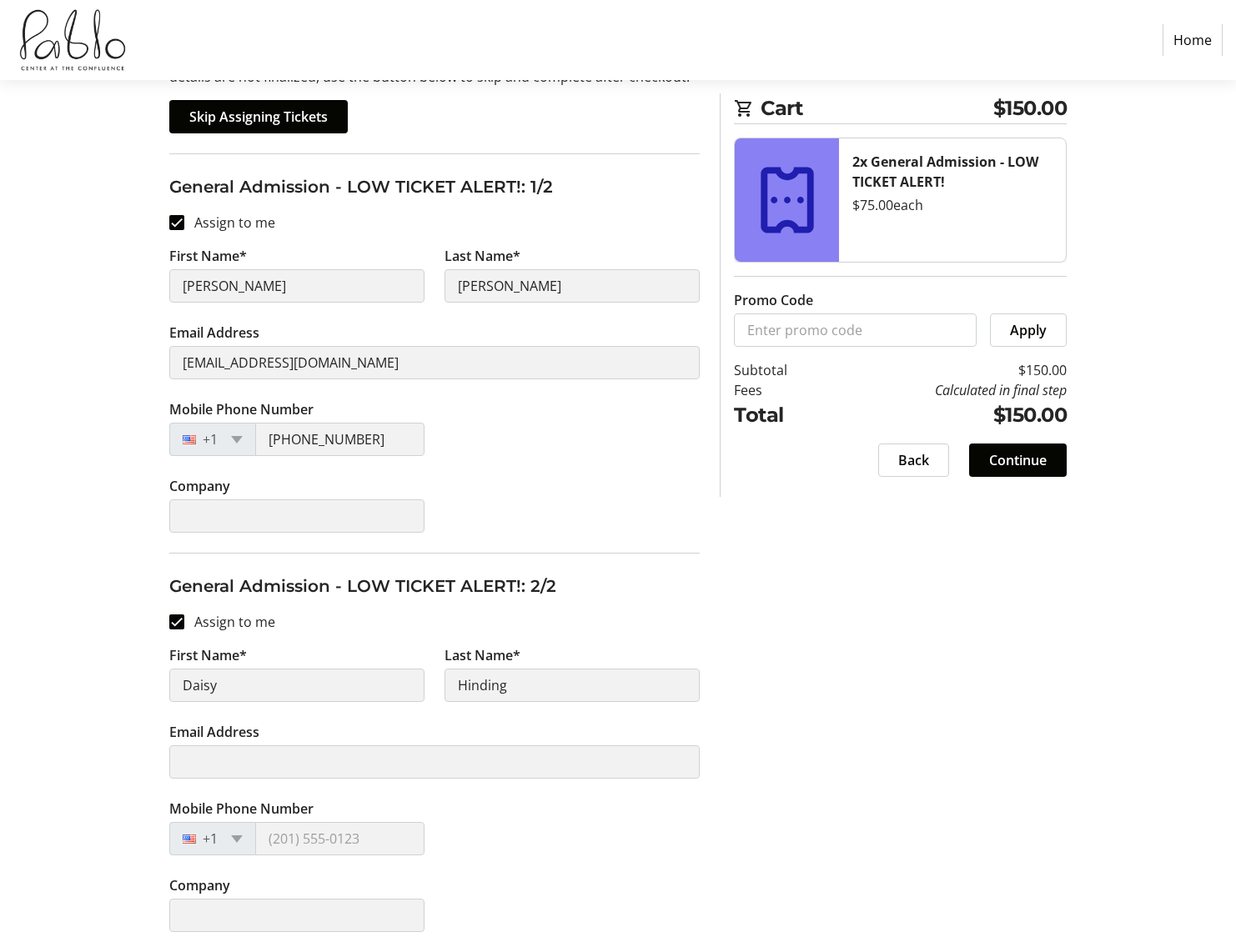
type input "[PHONE_NUMBER]"
click at [1031, 455] on span "Continue" at bounding box center [1017, 460] width 58 height 20
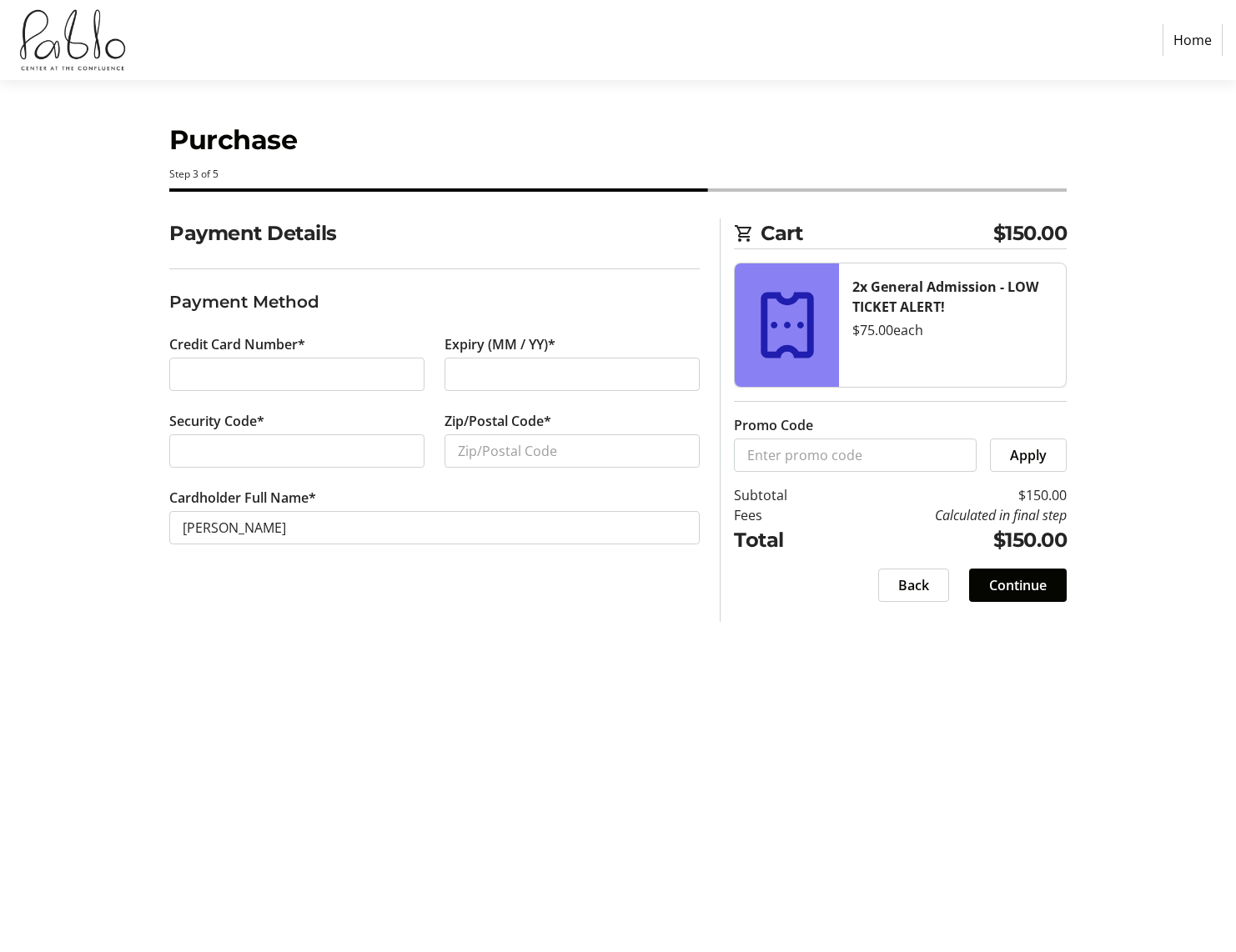
click at [316, 387] on div at bounding box center [297, 374] width 255 height 33
click at [367, 295] on h3 "Payment Method" at bounding box center [434, 302] width 531 height 25
click at [829, 466] on input "Promo Code" at bounding box center [855, 455] width 243 height 33
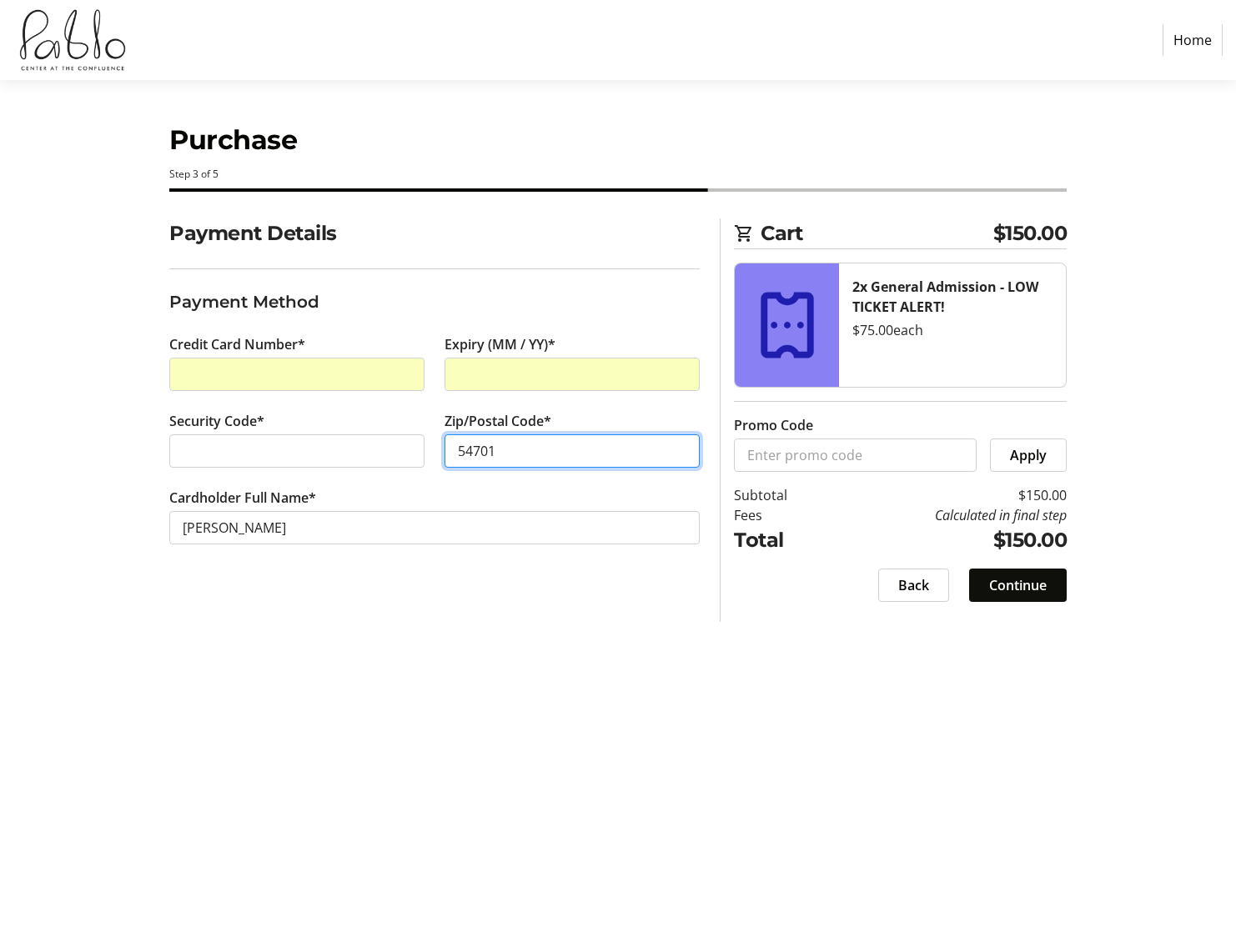
type input "54701"
click at [1029, 592] on span "Continue" at bounding box center [1017, 585] width 58 height 20
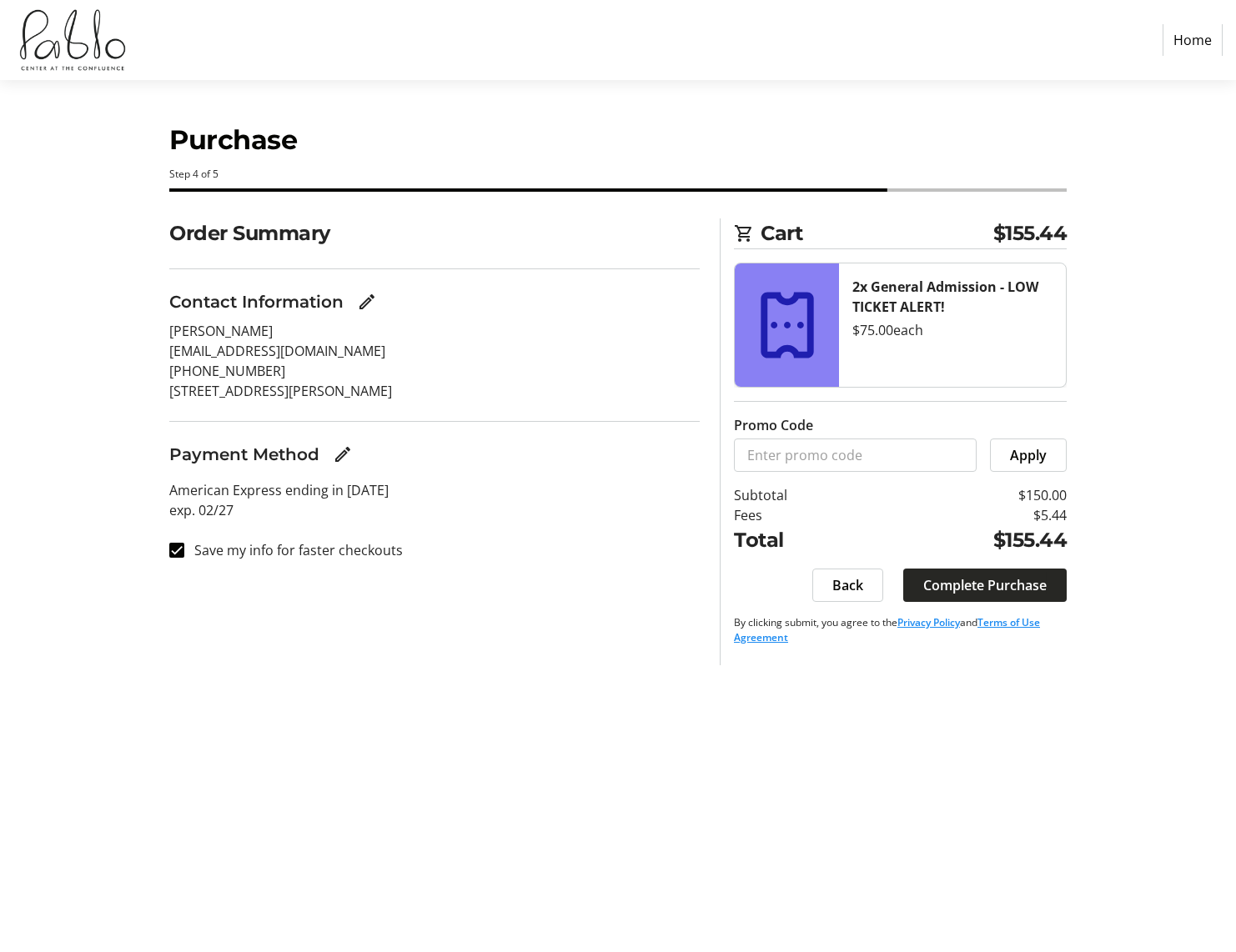
click at [973, 596] on span at bounding box center [984, 586] width 163 height 40
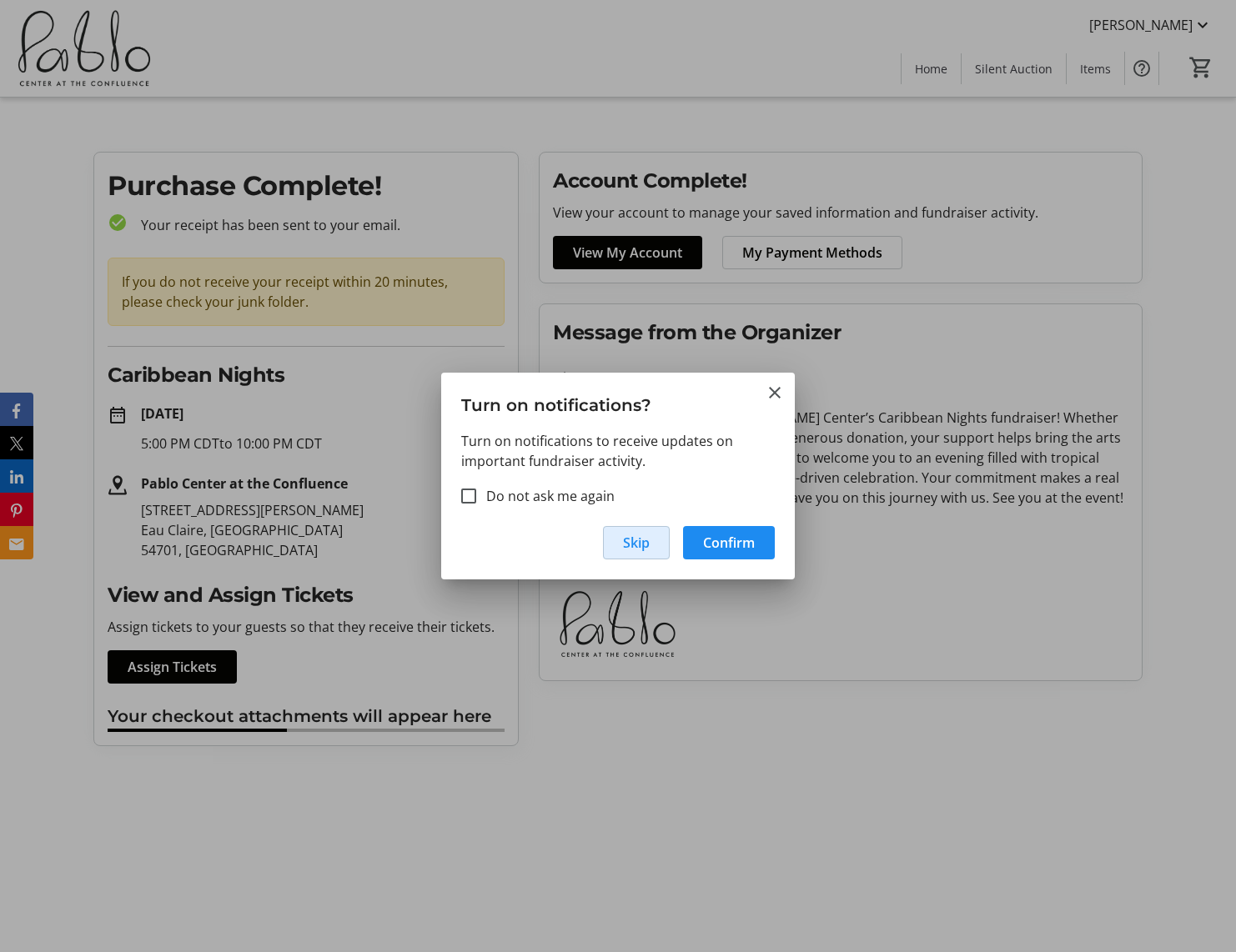
click at [630, 543] on span "Skip" at bounding box center [636, 543] width 27 height 20
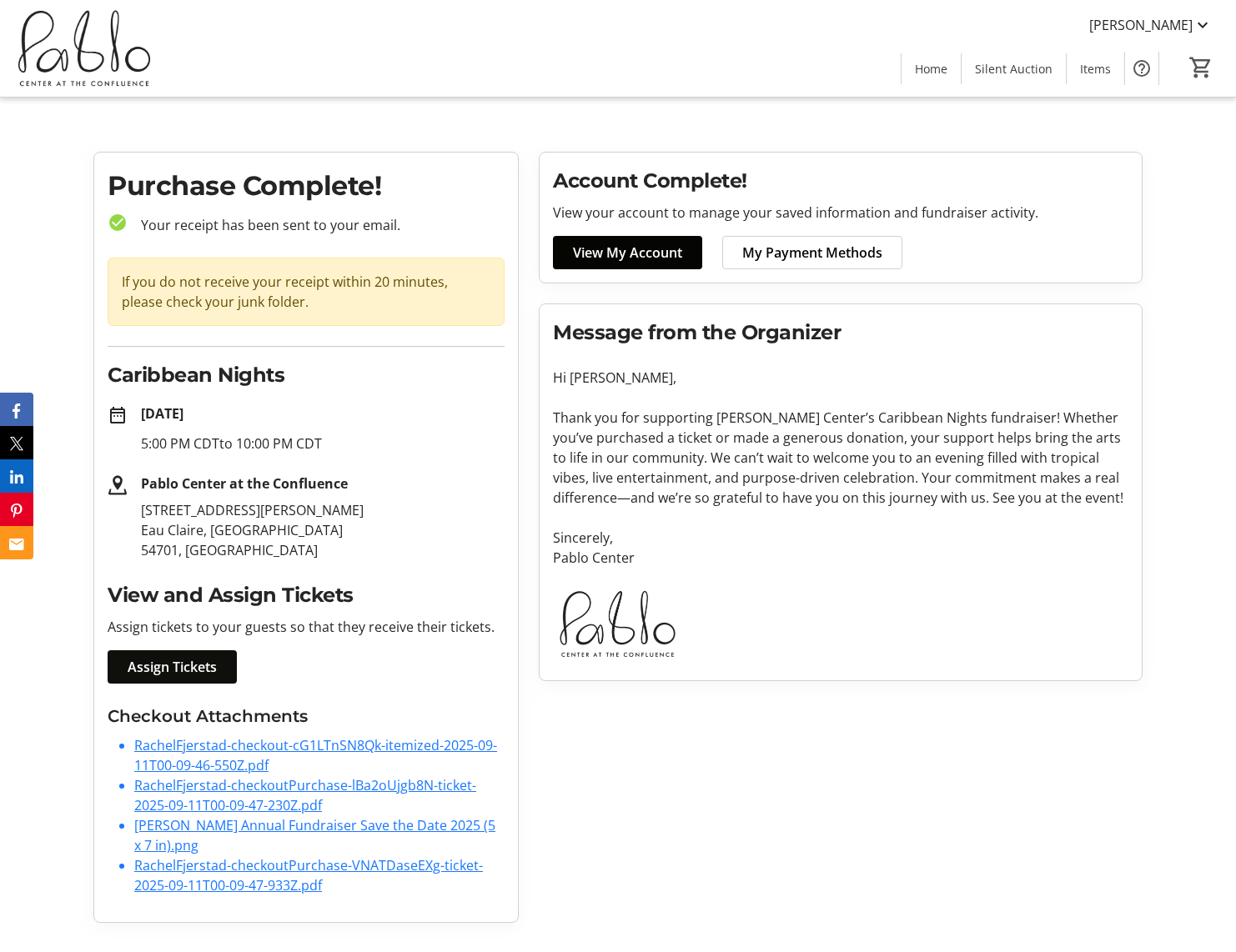
click at [182, 667] on span "Assign Tickets" at bounding box center [172, 667] width 89 height 20
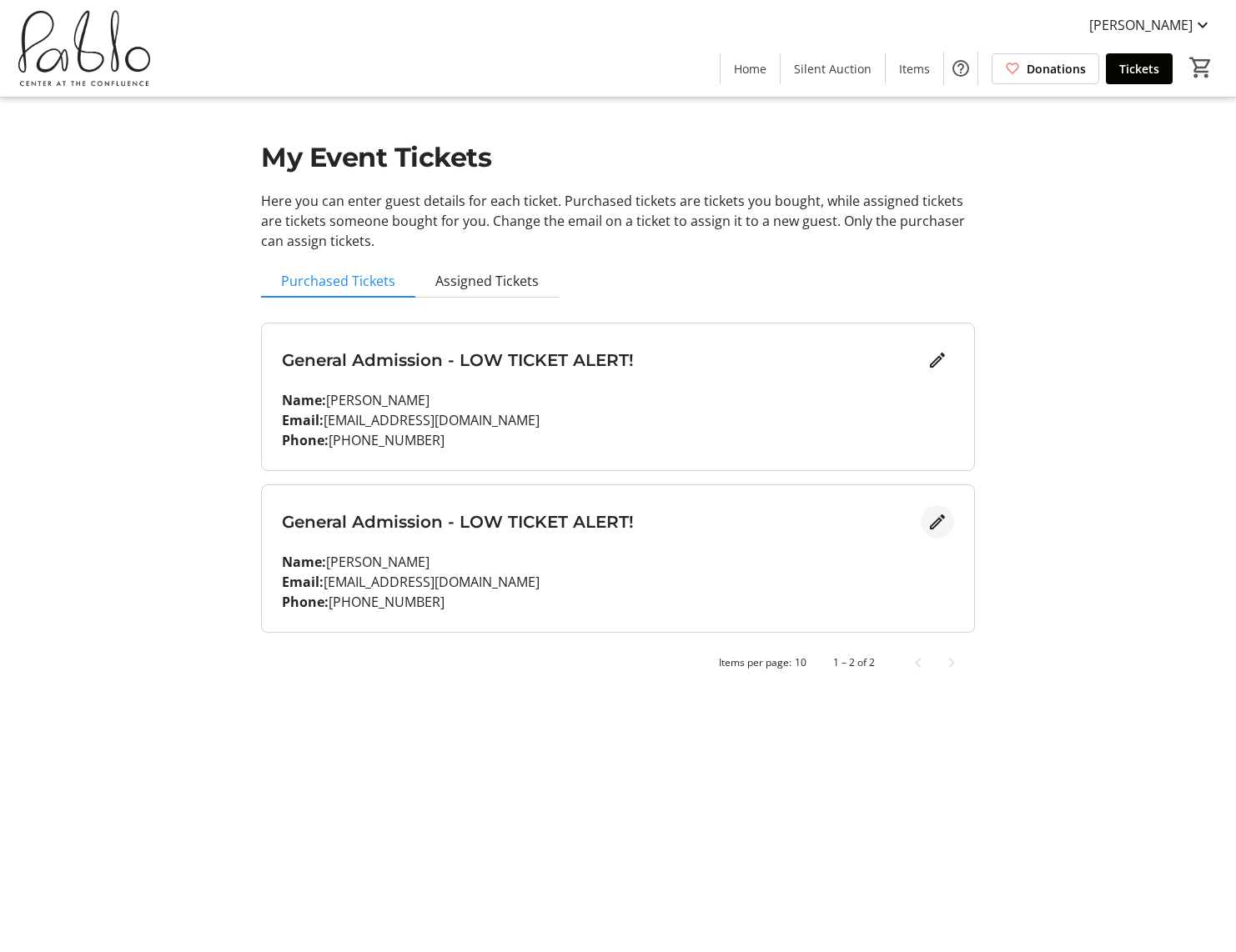
click at [936, 524] on mat-icon "Edit" at bounding box center [937, 522] width 20 height 20
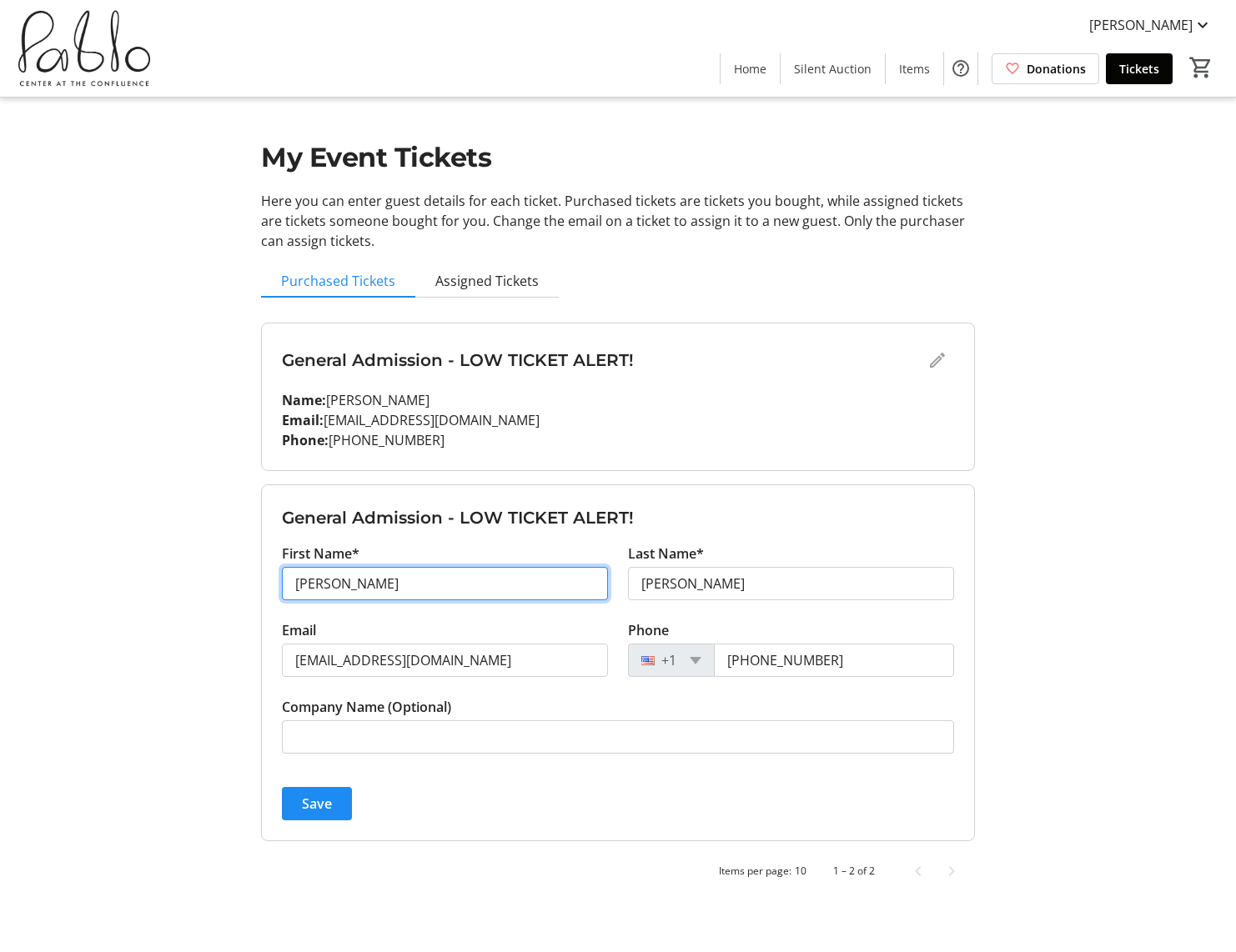
drag, startPoint x: 105, startPoint y: 562, endPoint x: 40, endPoint y: 558, distance: 65.1
click at [45, 558] on tr-design-standard-layout-narrow "My Event Tickets Here you can enter guest details for each ticket. Purchased ti…" at bounding box center [618, 454] width 1236 height 908
type input "Daisy"
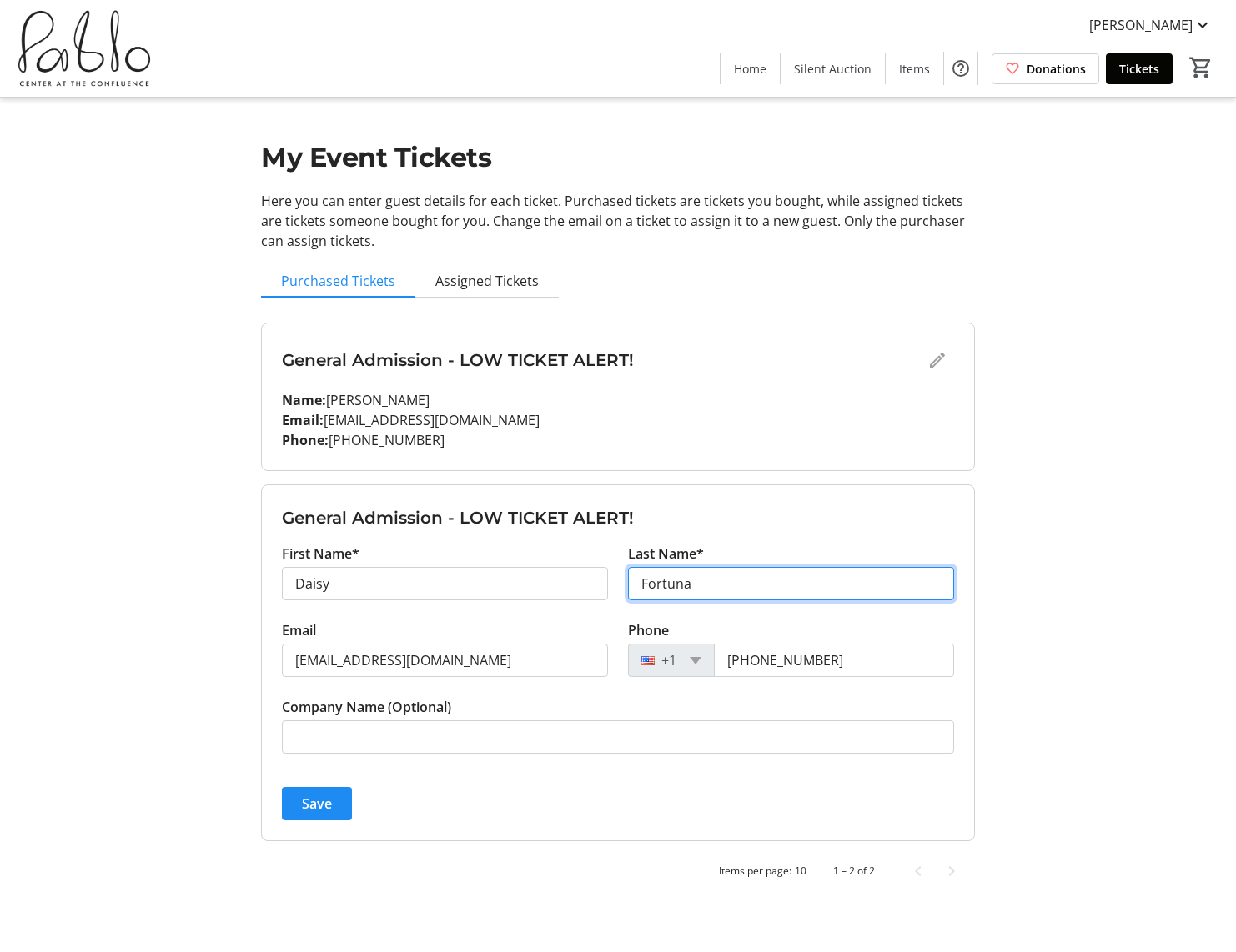
type input "Fortuna"
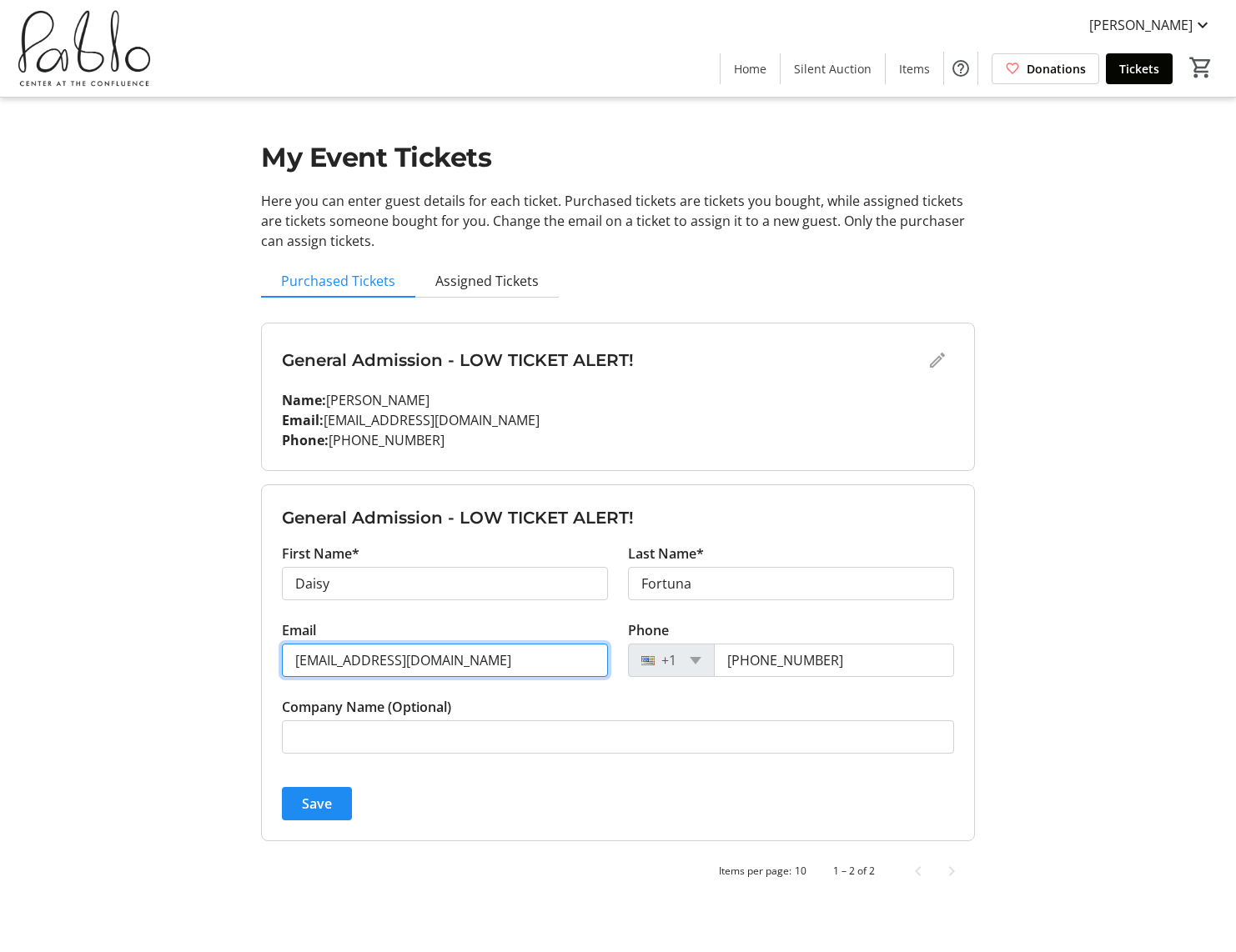
scroll to position [-2, 0]
paste input "dhinding"
type input "[EMAIL_ADDRESS][DOMAIN_NAME]"
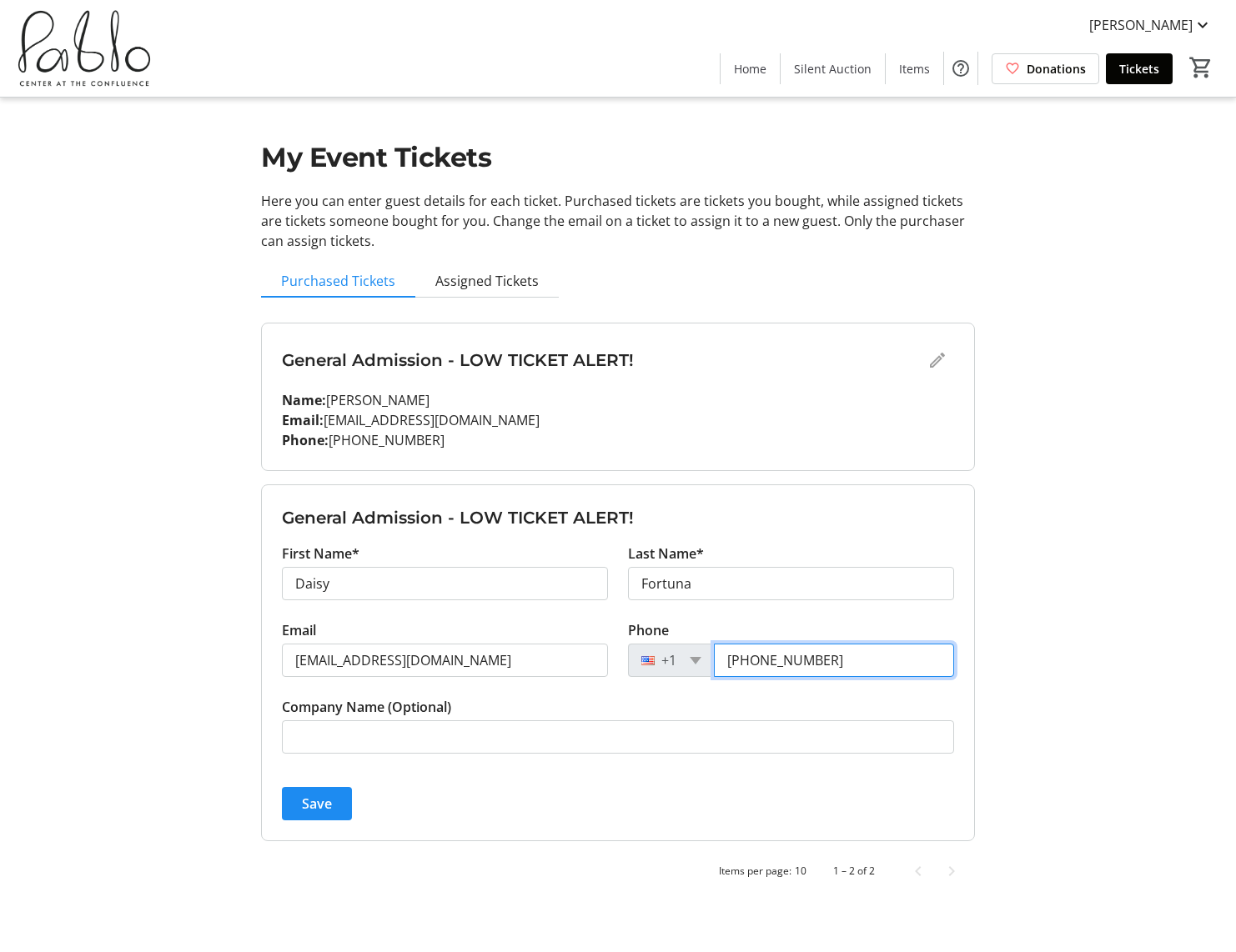
drag, startPoint x: 699, startPoint y: 663, endPoint x: 684, endPoint y: 663, distance: 15.0
click at [679, 663] on div "[PHONE_NUMBER]" at bounding box center [790, 660] width 326 height 33
paste input "612) 210-8105"
type input "[PHONE_NUMBER]"
click at [305, 810] on span "Save" at bounding box center [316, 803] width 30 height 20
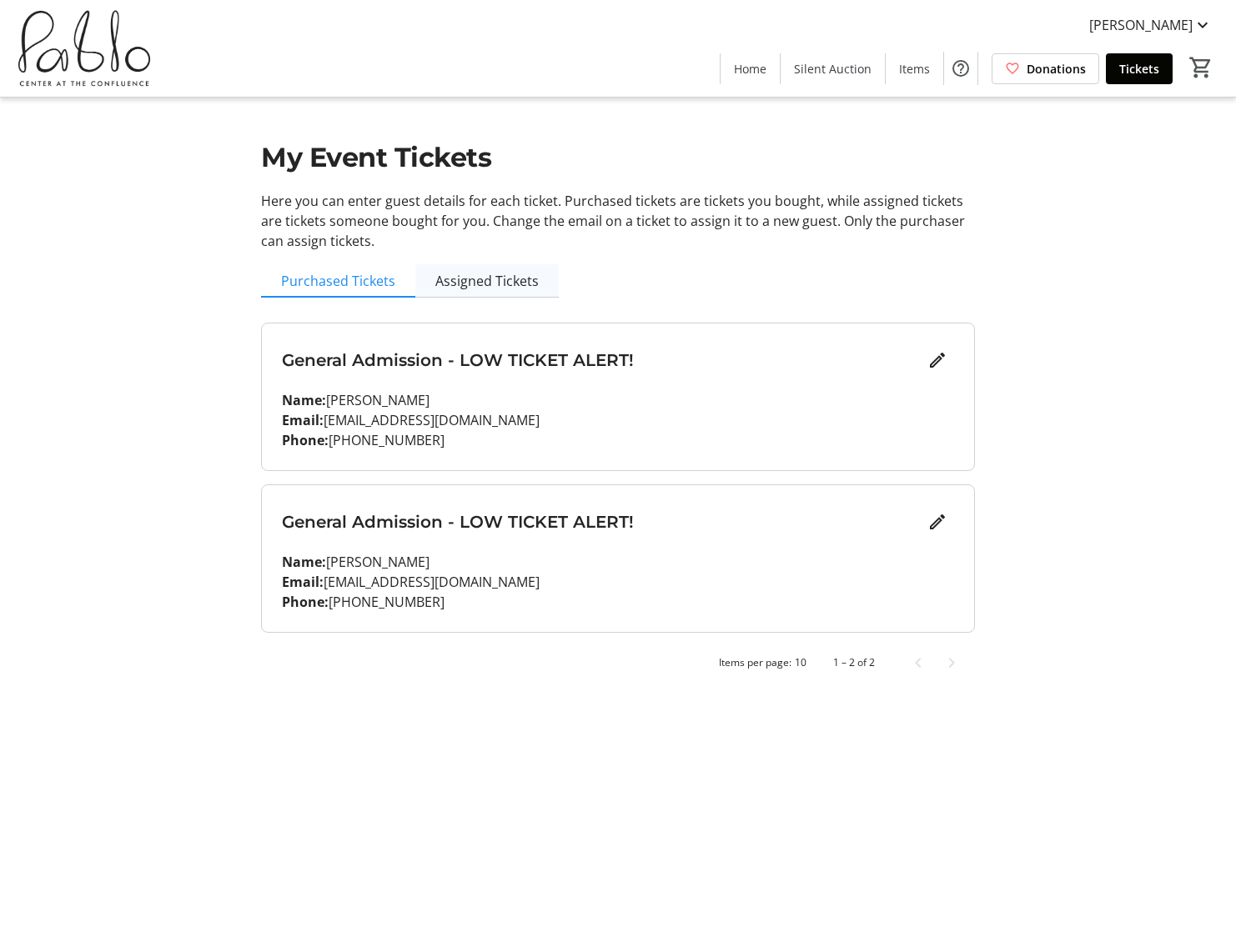
click at [483, 285] on span "Assigned Tickets" at bounding box center [487, 281] width 103 height 13
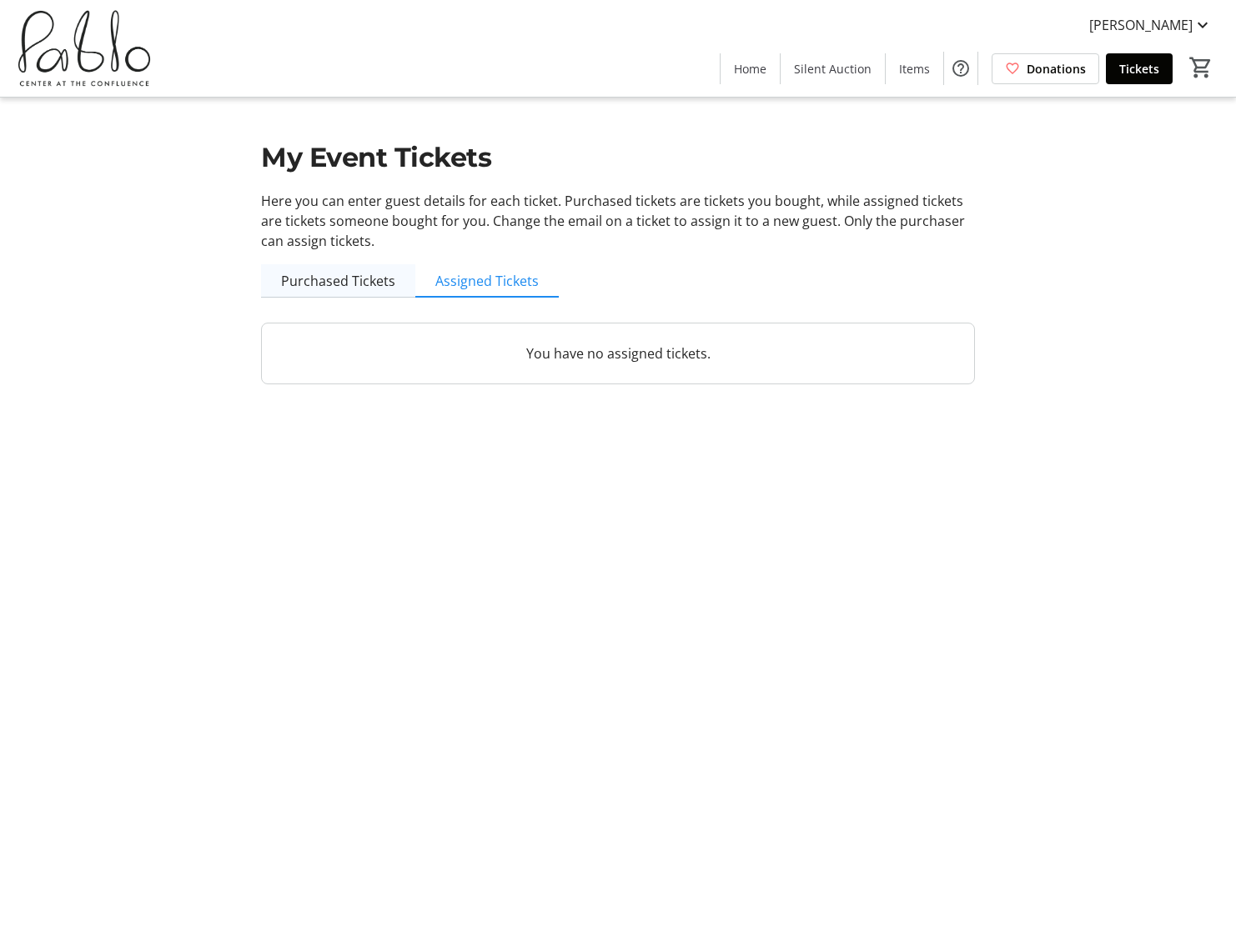
click at [325, 284] on span "Purchased Tickets" at bounding box center [337, 281] width 115 height 13
